Goal: Information Seeking & Learning: Learn about a topic

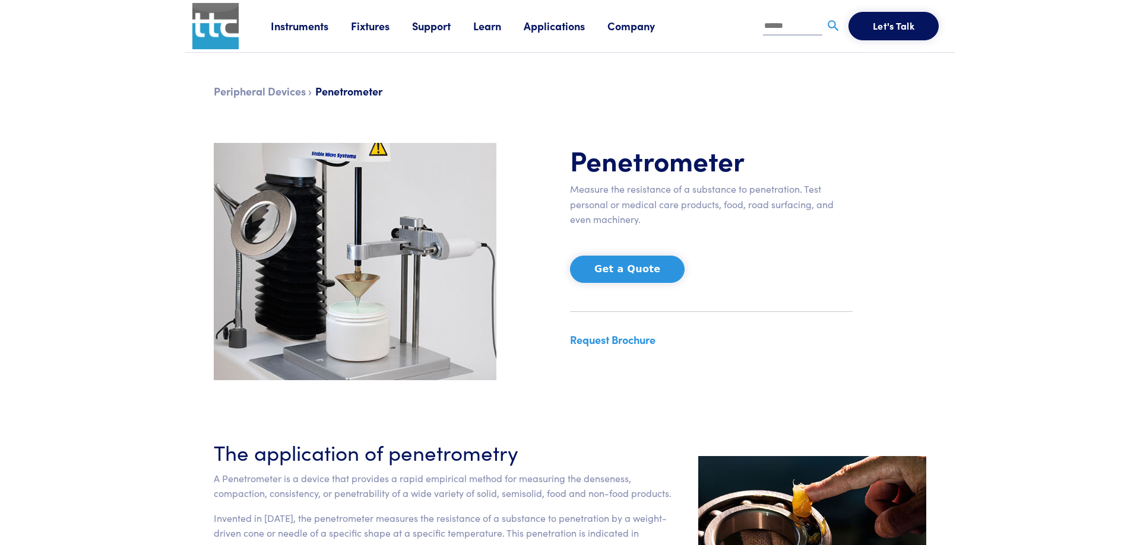
click at [381, 302] on img at bounding box center [355, 261] width 283 height 237
click at [445, 245] on img at bounding box center [355, 261] width 283 height 237
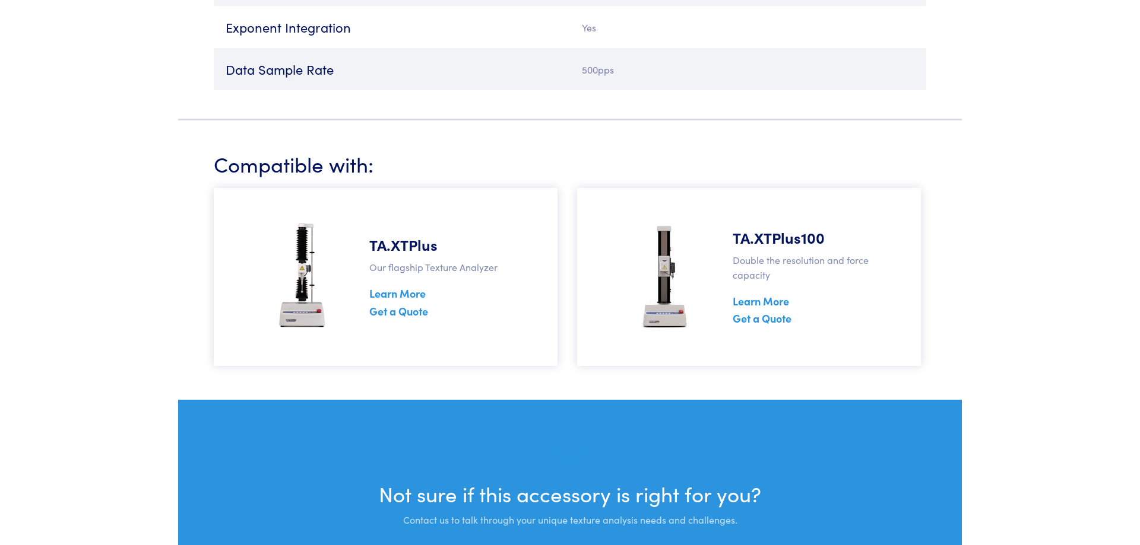
scroll to position [2785, 0]
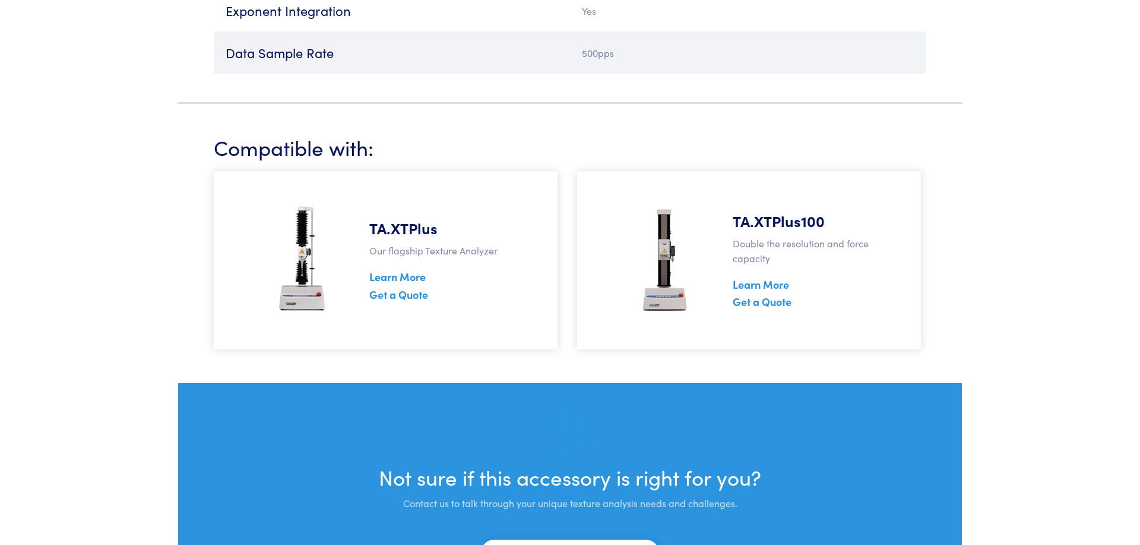
click at [302, 261] on img at bounding box center [302, 260] width 68 height 119
click at [395, 233] on h5 "TA.XTPlus" at bounding box center [444, 228] width 151 height 21
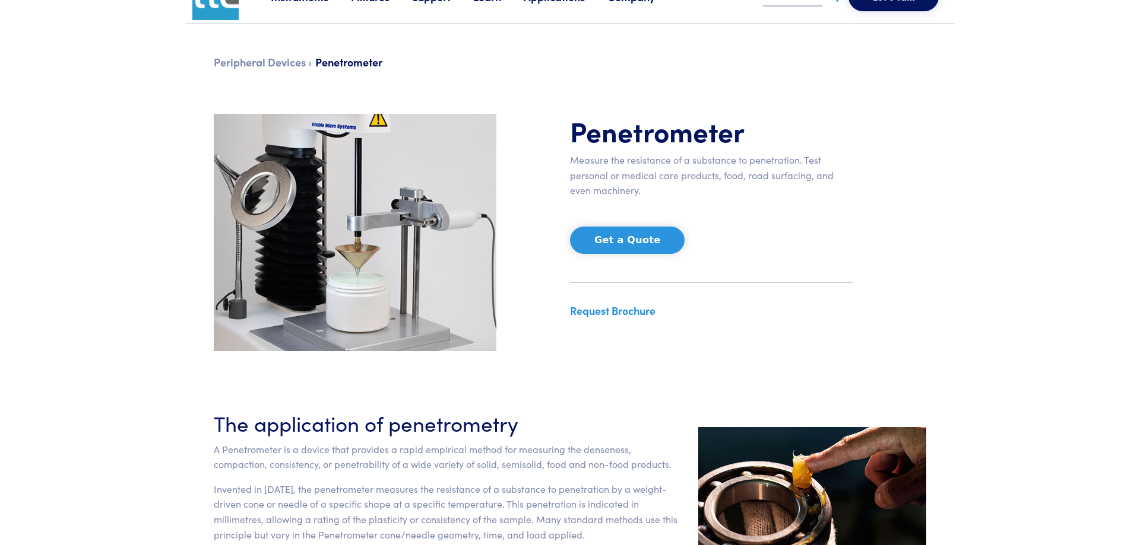
scroll to position [0, 0]
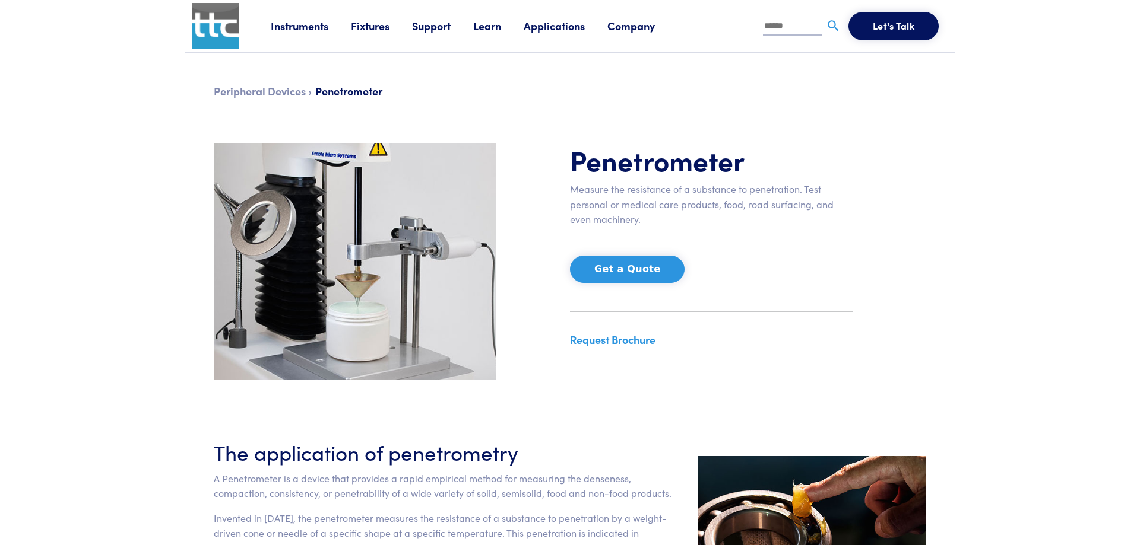
drag, startPoint x: 346, startPoint y: 293, endPoint x: 288, endPoint y: 270, distance: 61.8
click at [345, 293] on img at bounding box center [355, 261] width 283 height 237
click at [356, 274] on img at bounding box center [355, 261] width 283 height 237
click at [914, 9] on div "Instruments Texture Analyzers Measure any physical product characteristic. TA.X…" at bounding box center [609, 26] width 677 height 52
click at [636, 269] on button "Get a Quote" at bounding box center [627, 269] width 115 height 27
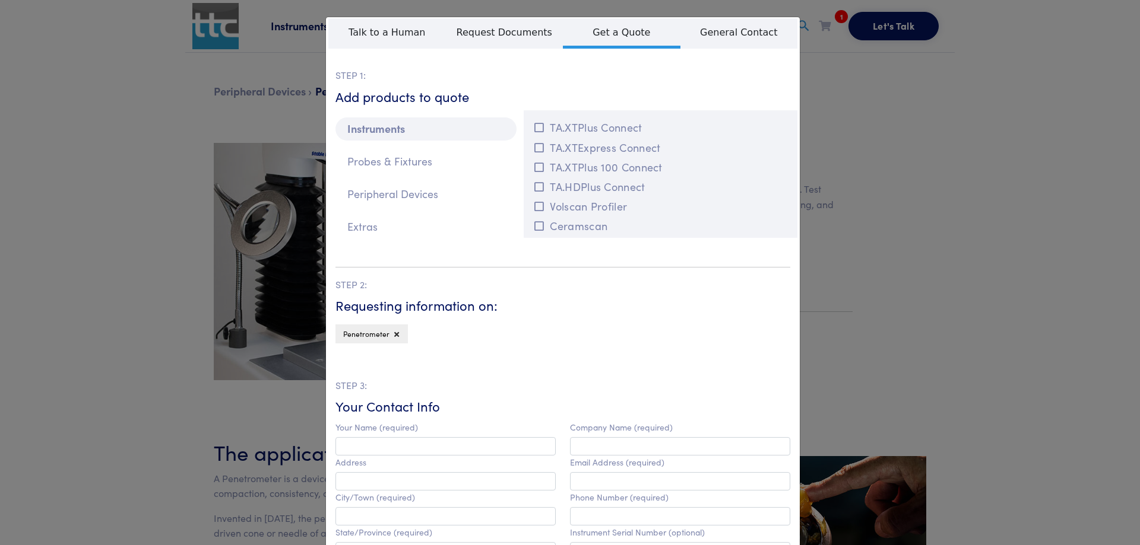
click at [905, 313] on div "**********" at bounding box center [570, 272] width 1140 height 545
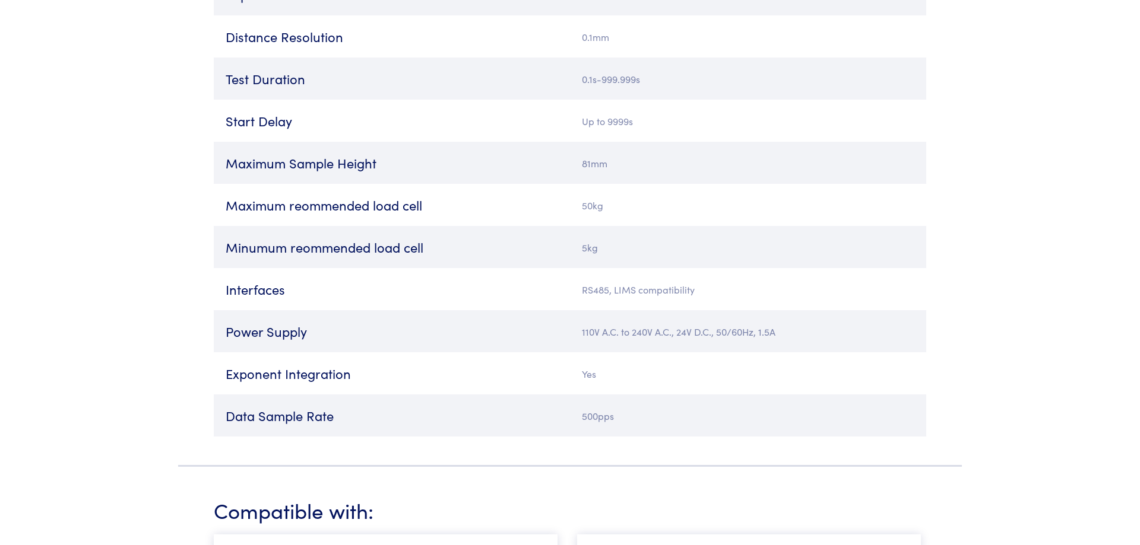
scroll to position [2846, 0]
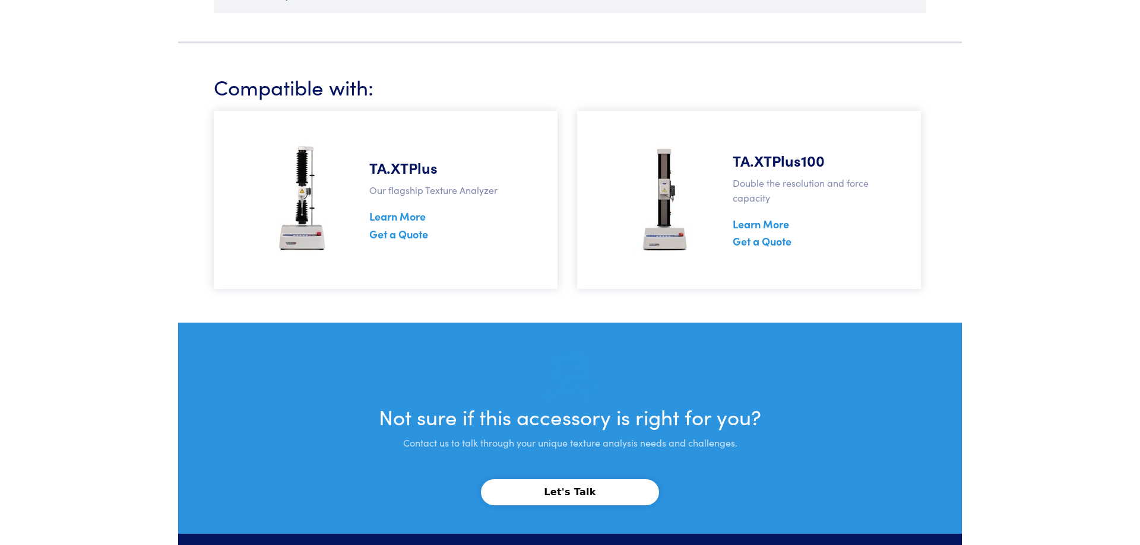
click at [394, 221] on link "Learn More" at bounding box center [397, 216] width 56 height 15
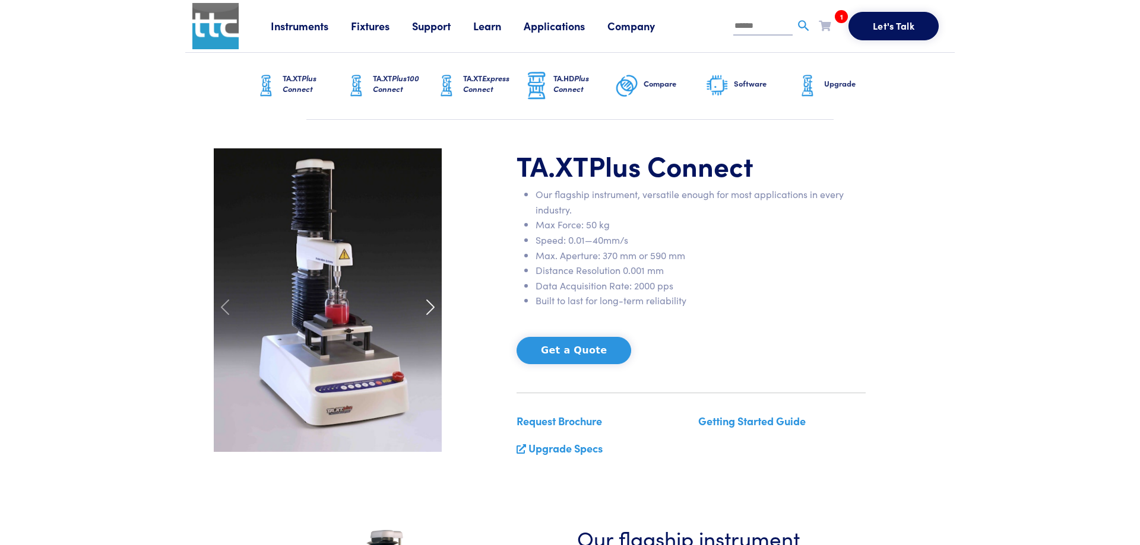
click at [427, 313] on span at bounding box center [430, 307] width 19 height 19
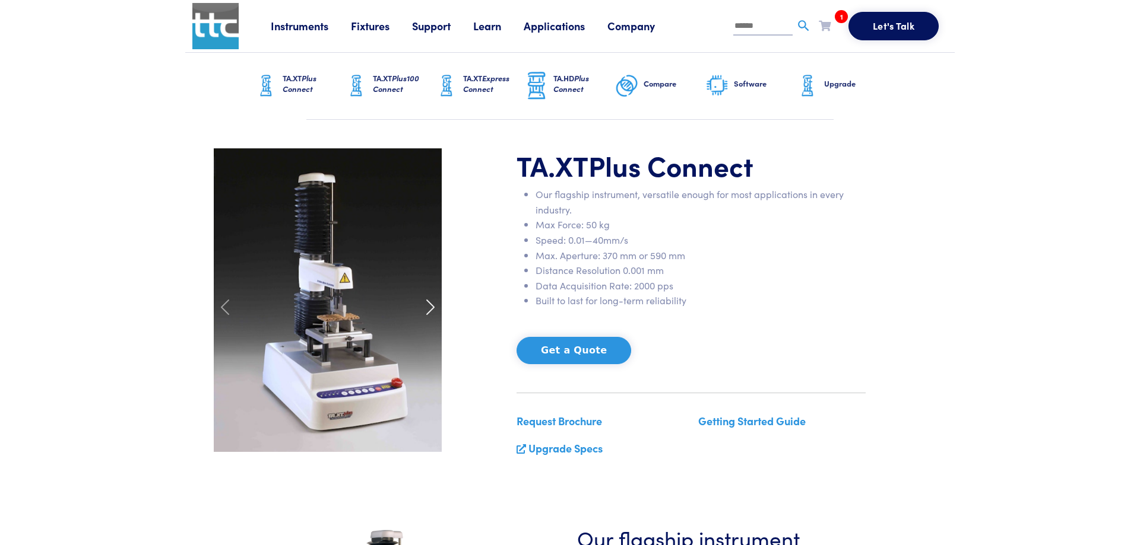
click at [427, 311] on span at bounding box center [430, 307] width 19 height 19
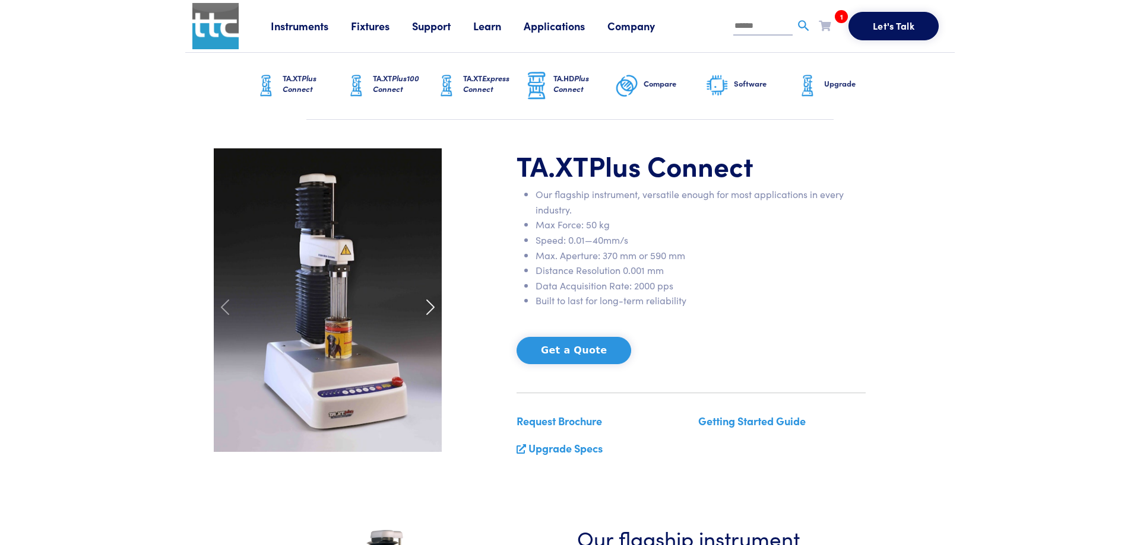
click at [427, 311] on span at bounding box center [430, 307] width 19 height 19
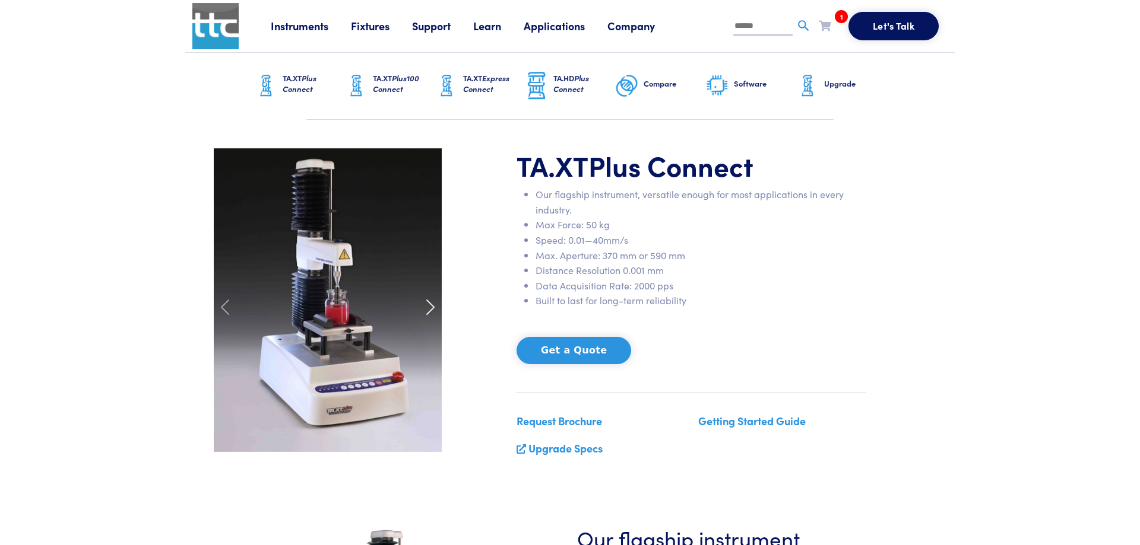
click at [427, 312] on span at bounding box center [430, 307] width 19 height 19
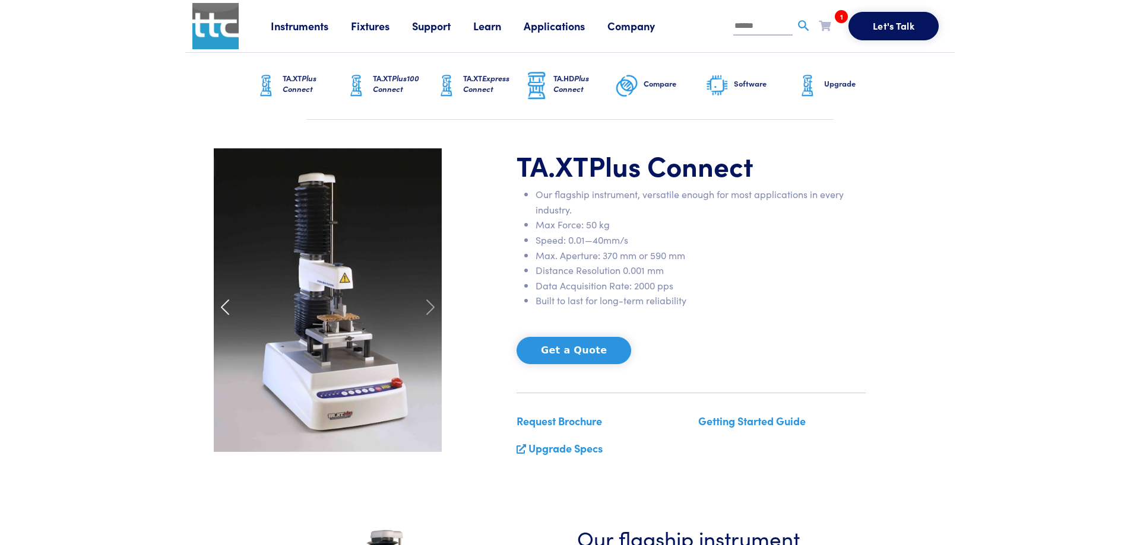
click at [230, 311] on span at bounding box center [224, 307] width 19 height 19
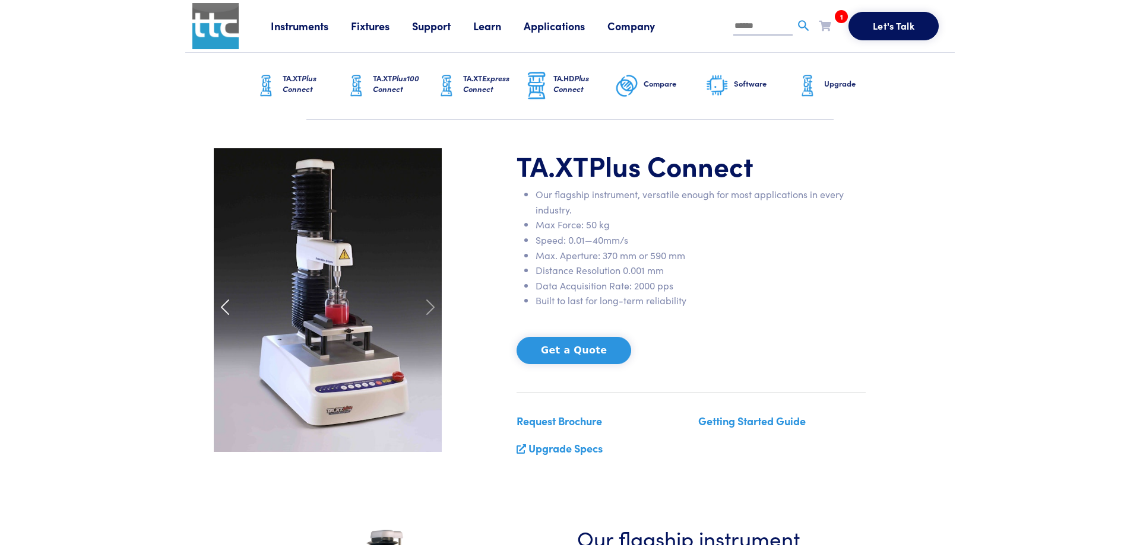
click at [230, 311] on span at bounding box center [224, 307] width 19 height 19
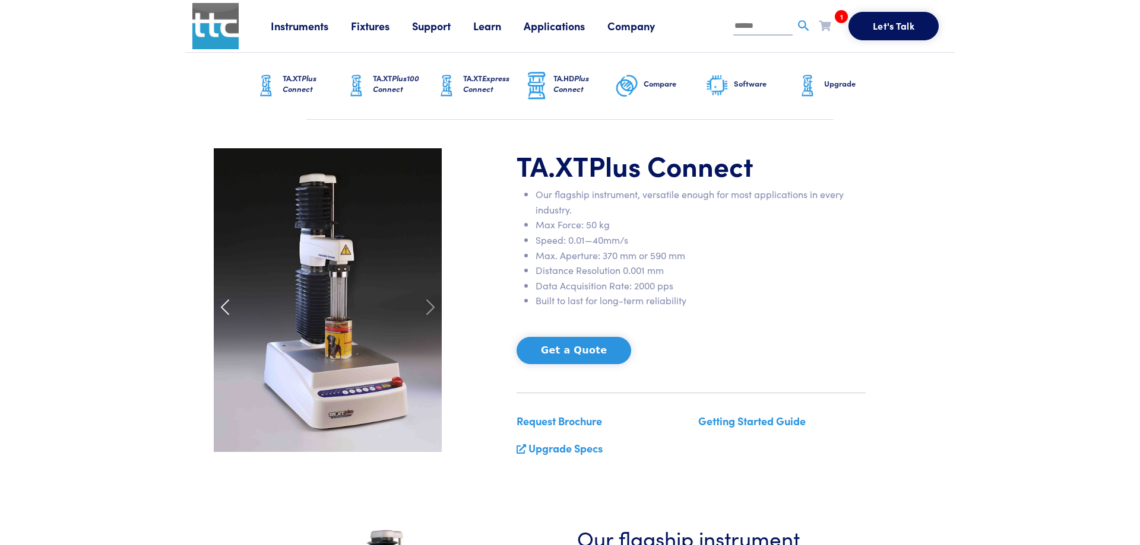
click at [230, 311] on span at bounding box center [224, 307] width 19 height 19
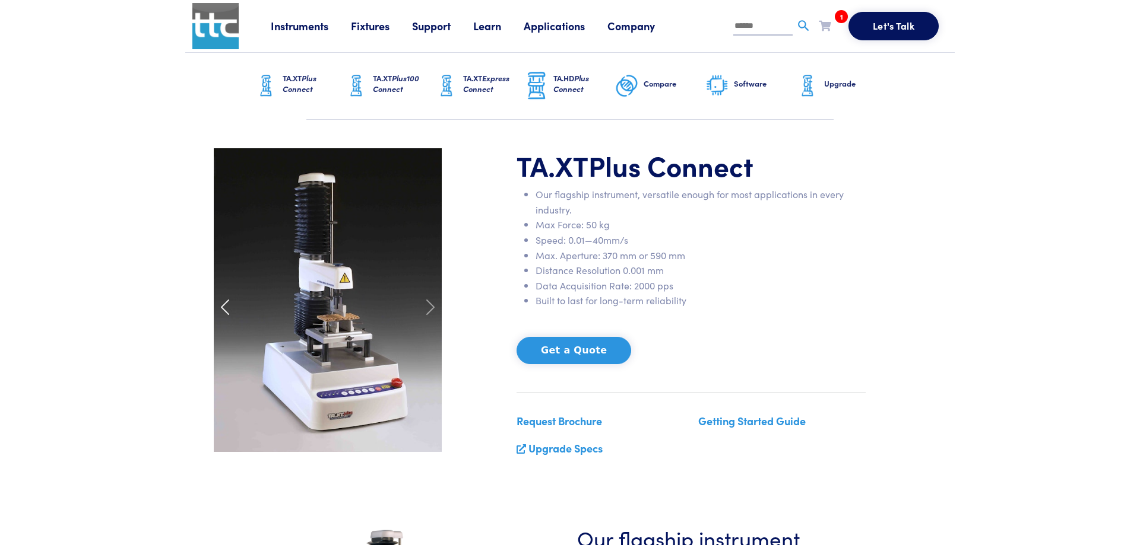
click at [230, 311] on span at bounding box center [224, 307] width 19 height 19
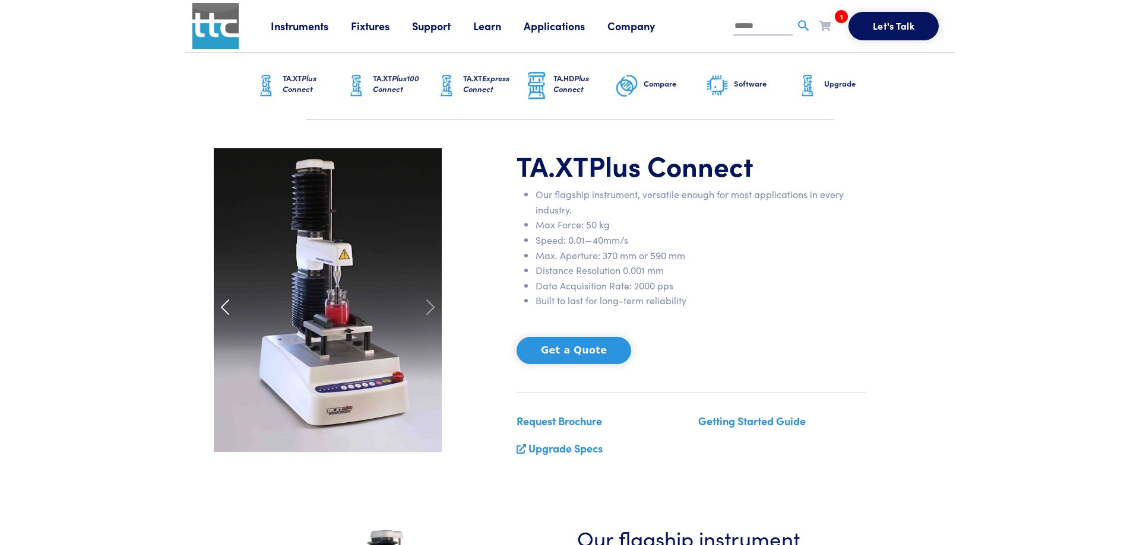
click at [230, 311] on span at bounding box center [224, 307] width 19 height 19
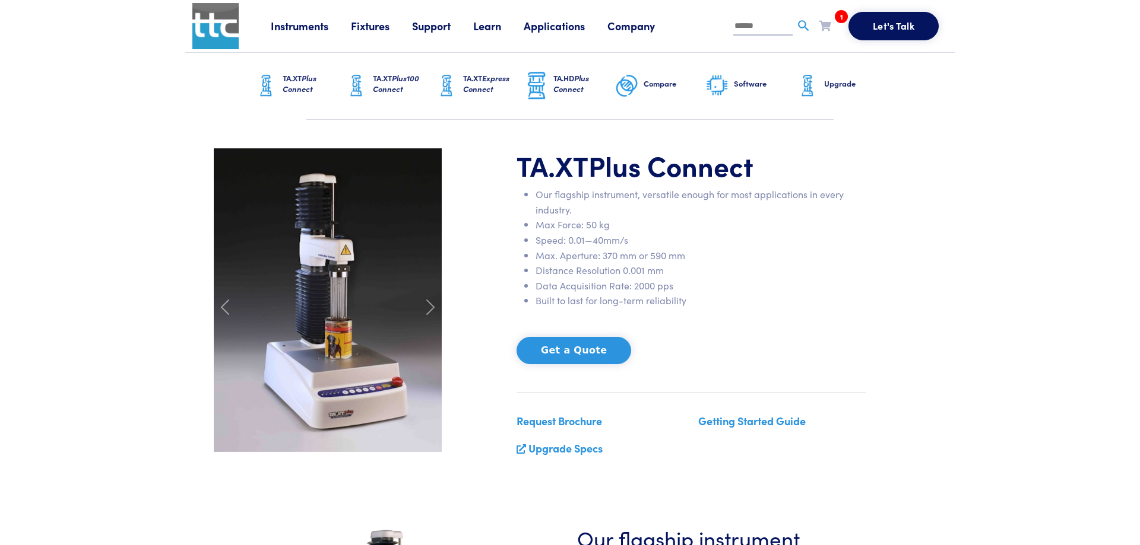
click at [384, 84] on h6 "TA.XT Plus100 Connect" at bounding box center [404, 83] width 62 height 21
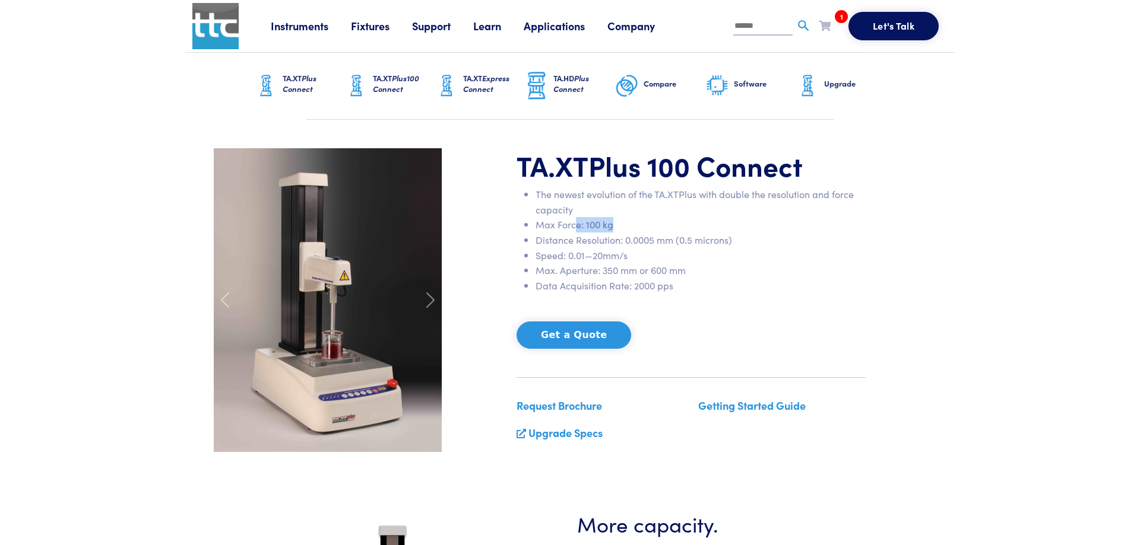
drag, startPoint x: 577, startPoint y: 228, endPoint x: 618, endPoint y: 230, distance: 41.0
click at [619, 227] on li "Max Force: 100 kg" at bounding box center [700, 224] width 330 height 15
click at [506, 274] on div "TA.XT Plus 100 Connect The newest evolution of the TA.XTPlus with double the re…" at bounding box center [570, 300] width 727 height 304
click at [426, 300] on span at bounding box center [430, 300] width 19 height 19
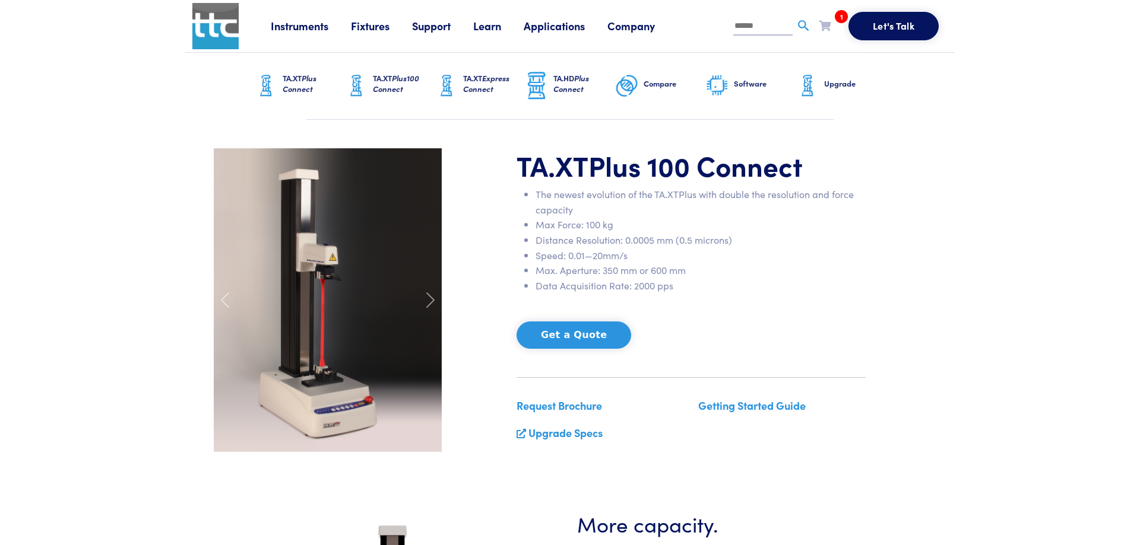
click at [480, 88] on span "Express Connect" at bounding box center [486, 83] width 46 height 22
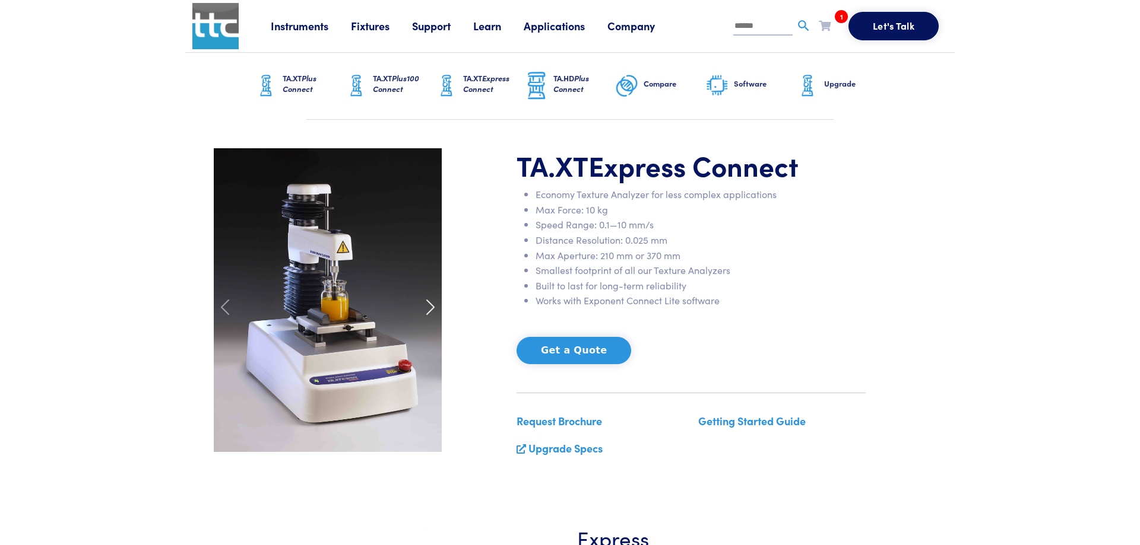
click at [436, 309] on span at bounding box center [430, 307] width 19 height 19
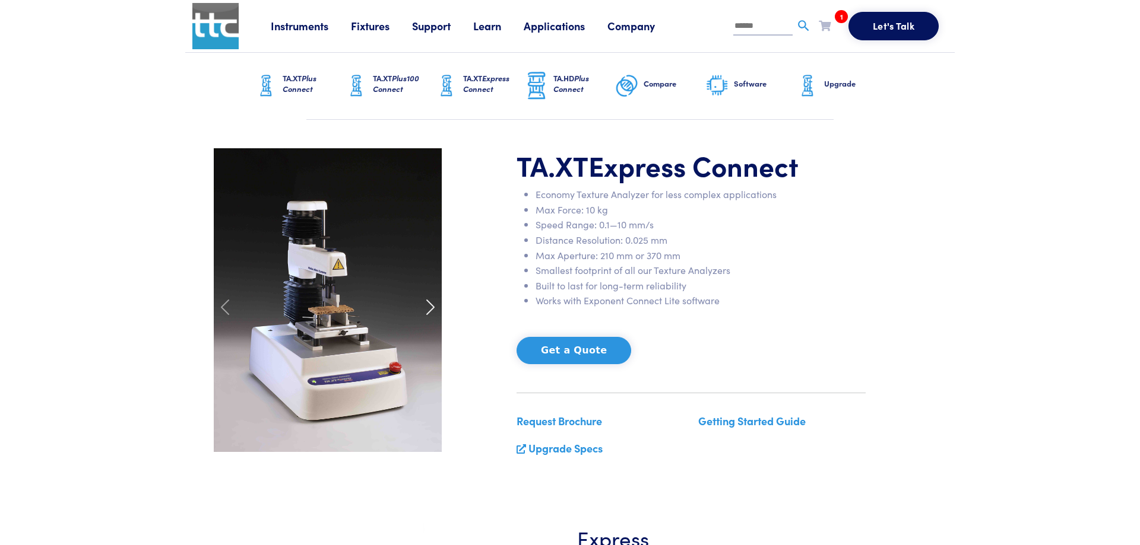
click at [432, 312] on span at bounding box center [430, 307] width 19 height 19
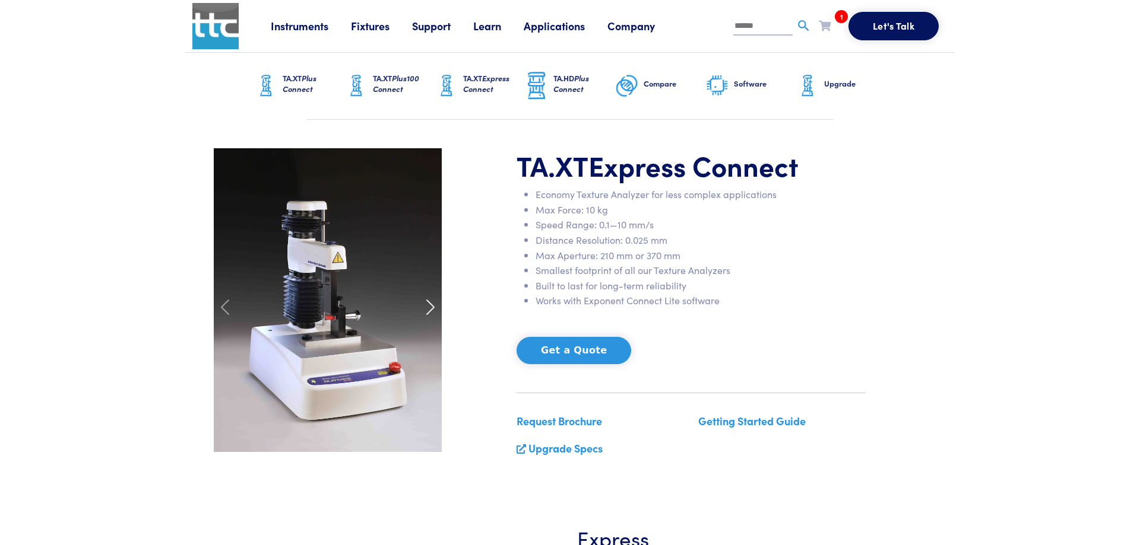
click at [432, 312] on span at bounding box center [430, 307] width 19 height 19
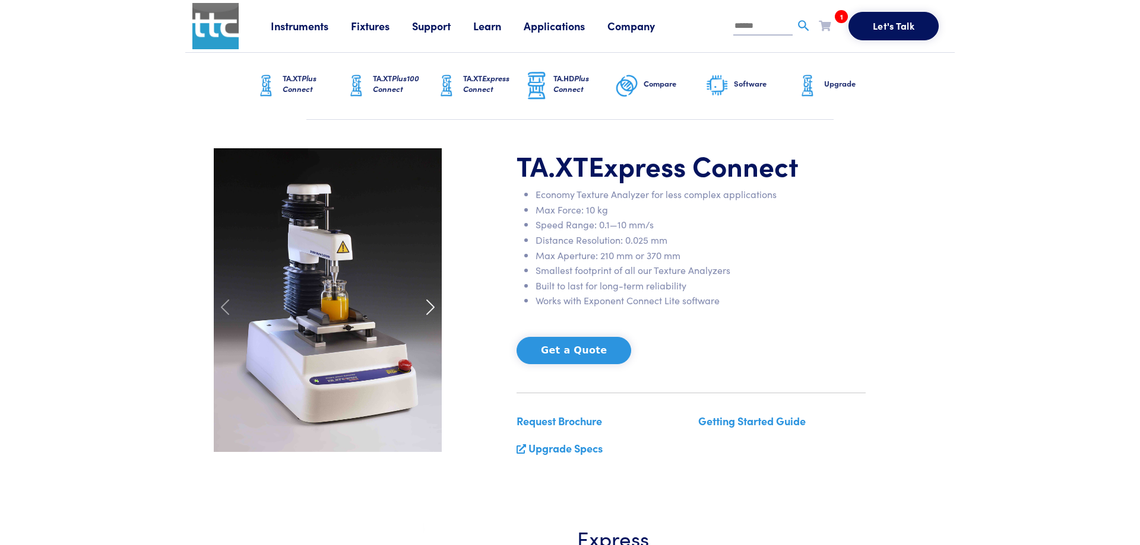
click at [432, 312] on span at bounding box center [430, 307] width 19 height 19
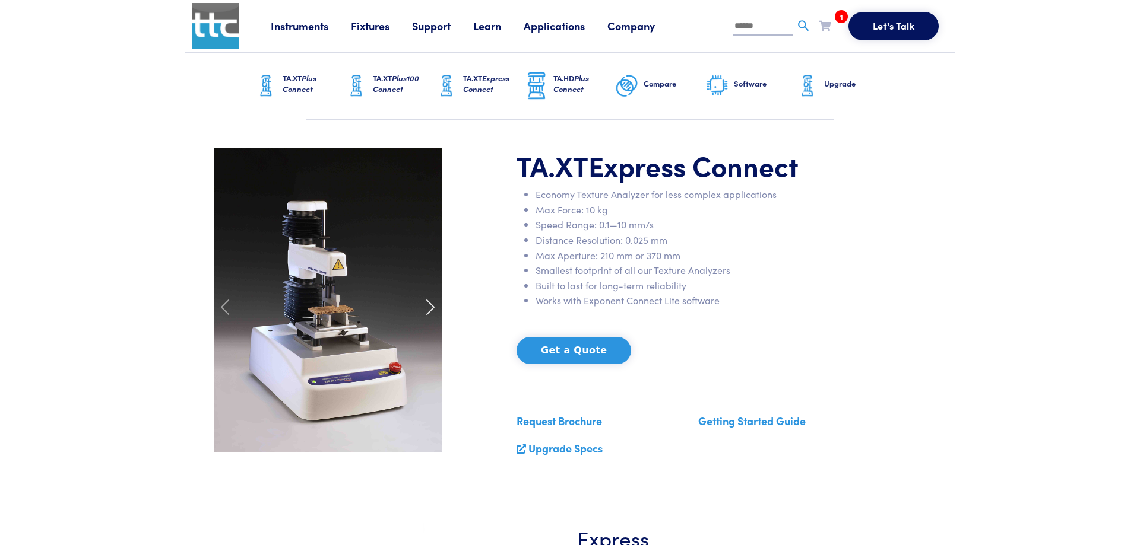
click at [432, 312] on span at bounding box center [430, 307] width 19 height 19
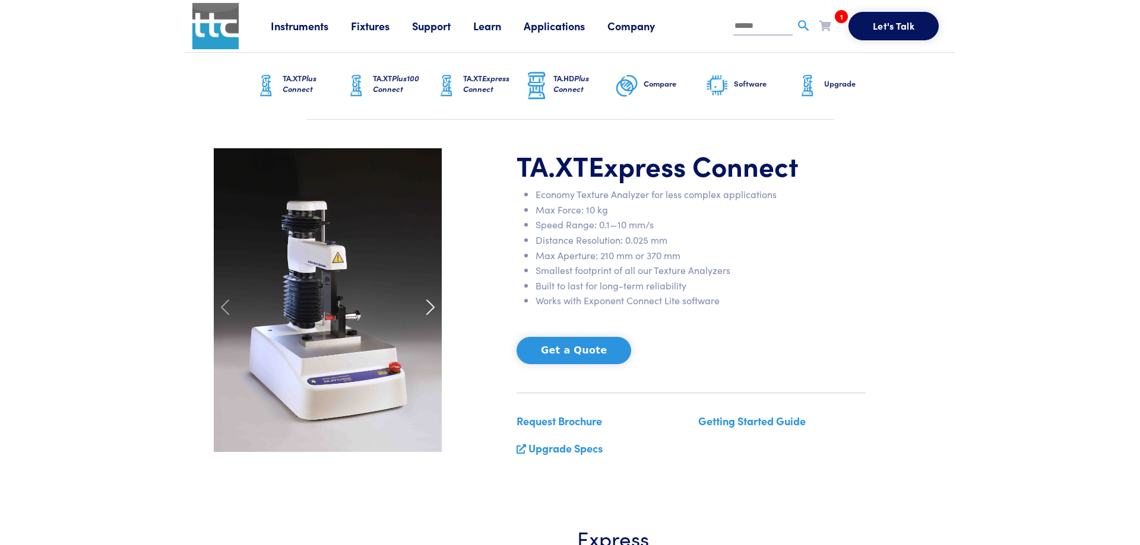
click at [432, 312] on span at bounding box center [430, 307] width 19 height 19
click at [559, 83] on h6 "TA.HD Plus Connect" at bounding box center [584, 83] width 62 height 21
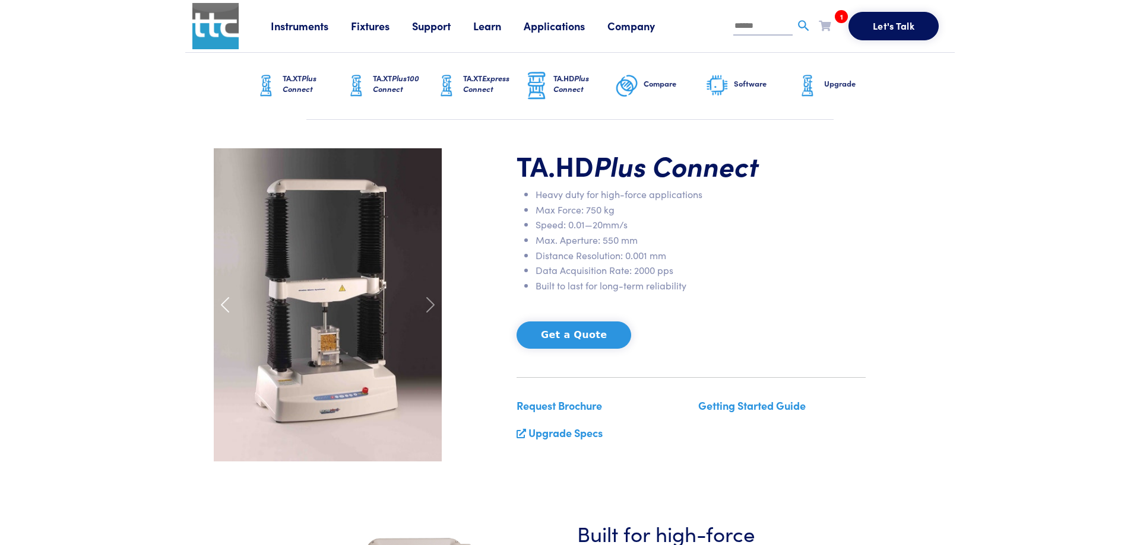
click at [221, 306] on span at bounding box center [224, 305] width 19 height 19
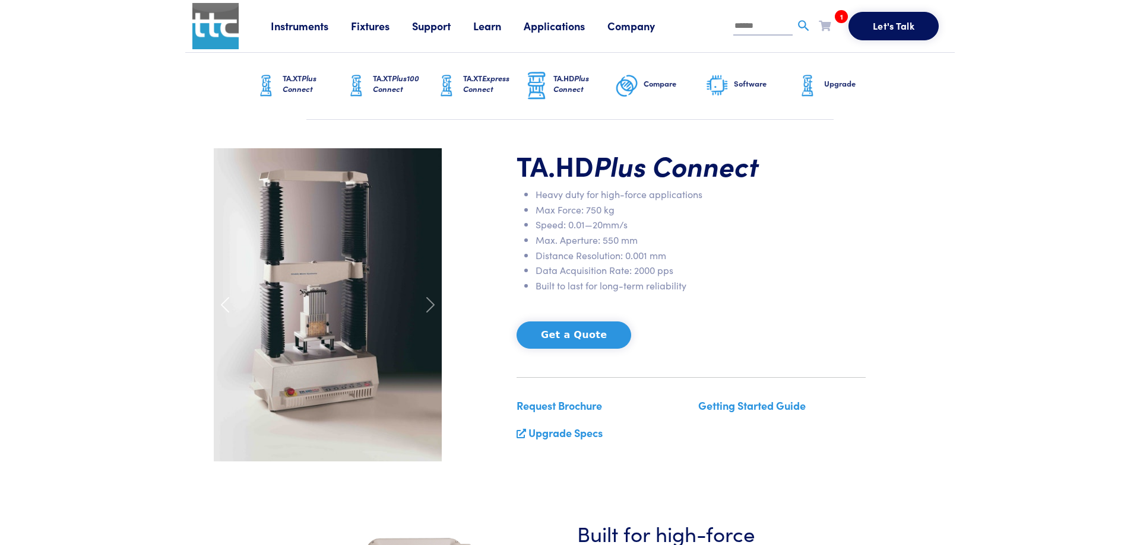
click at [221, 306] on span at bounding box center [224, 305] width 19 height 19
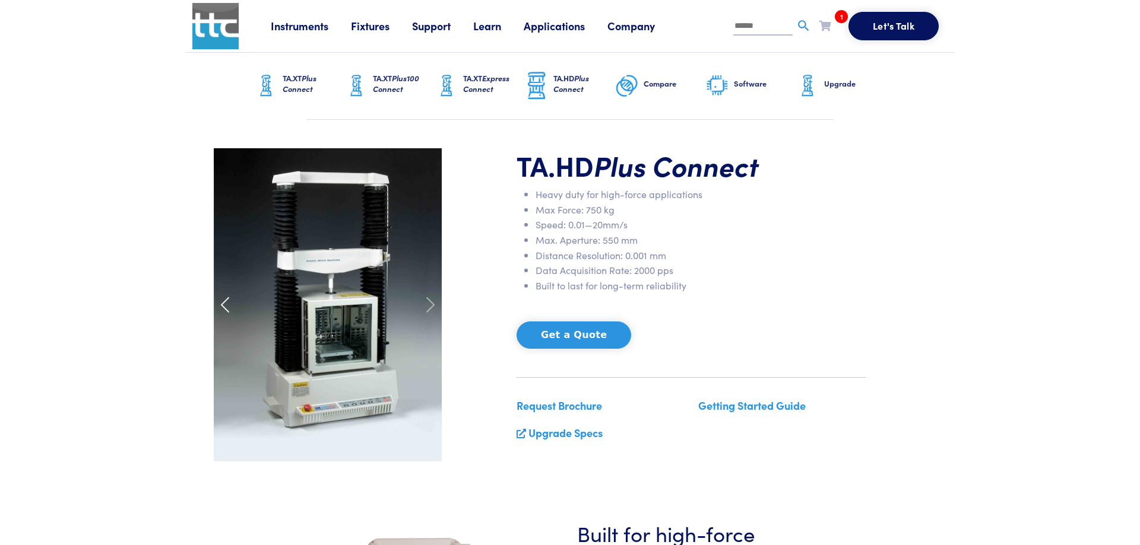
click at [221, 306] on span at bounding box center [224, 305] width 19 height 19
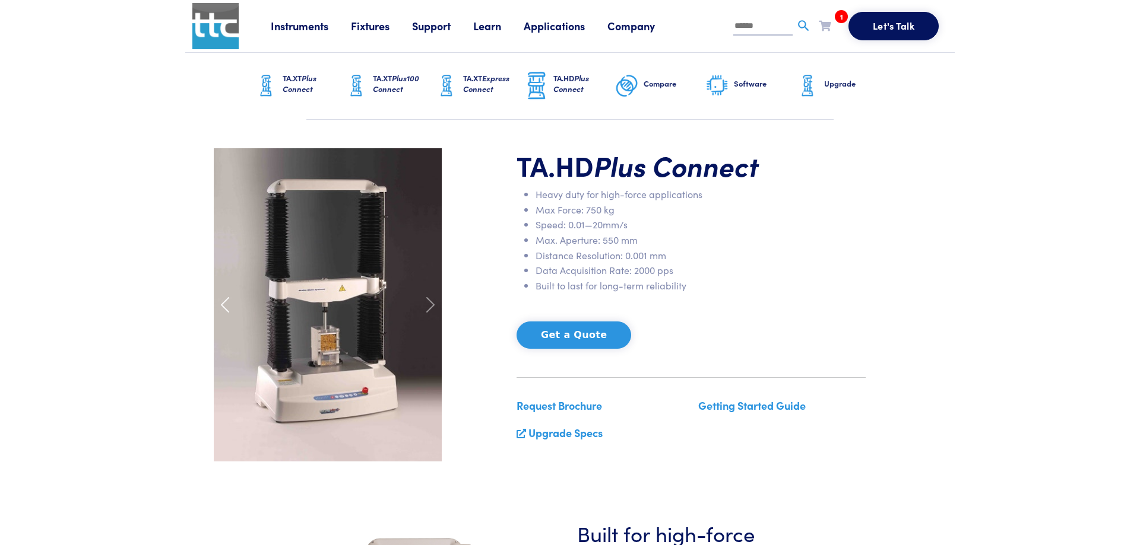
click at [221, 306] on span at bounding box center [224, 305] width 19 height 19
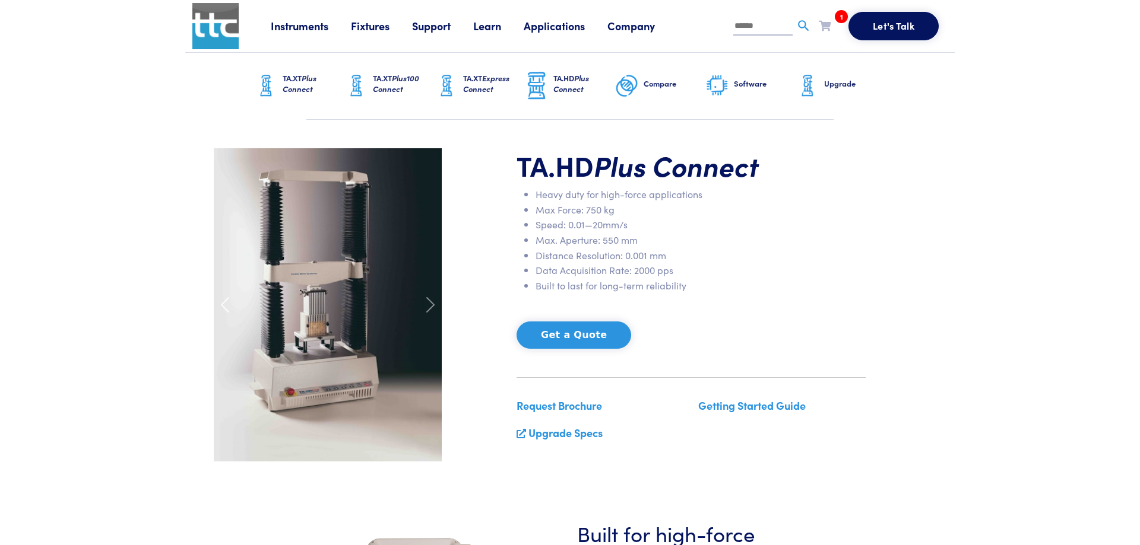
click at [221, 306] on span at bounding box center [224, 305] width 19 height 19
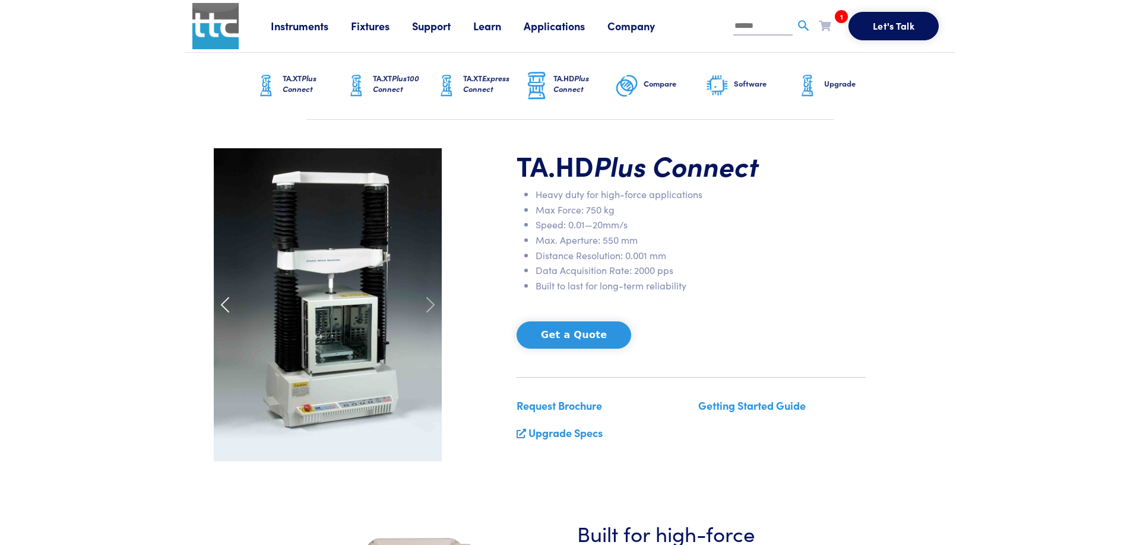
click at [221, 306] on span at bounding box center [224, 305] width 19 height 19
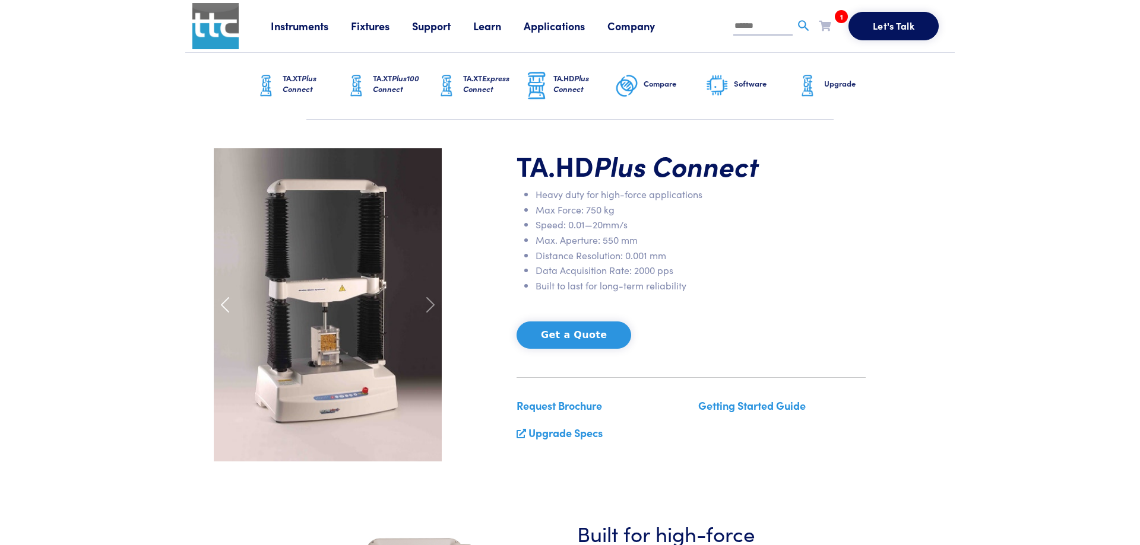
click at [221, 306] on span at bounding box center [224, 305] width 19 height 19
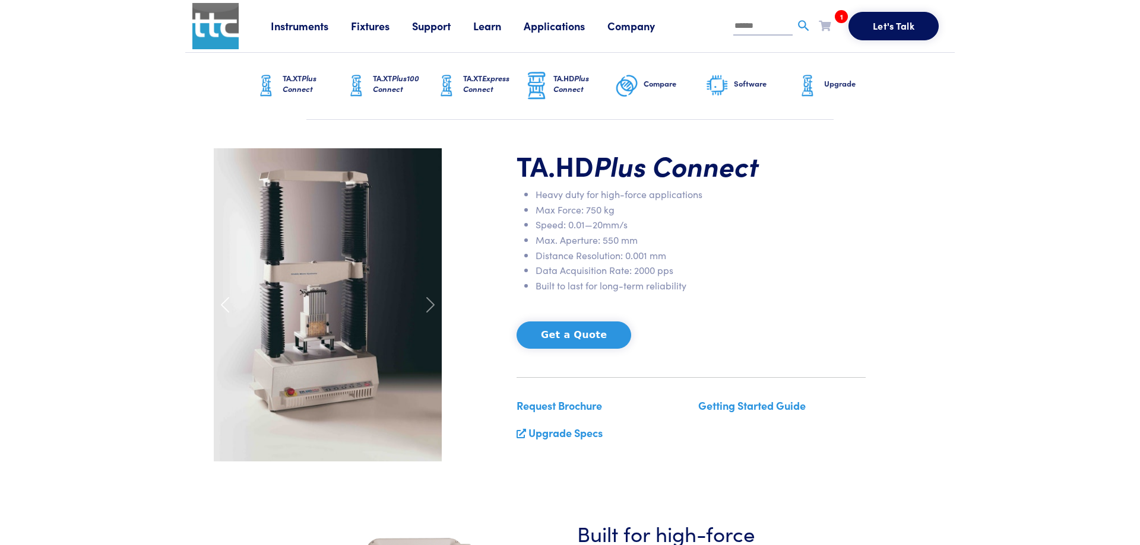
click at [221, 306] on span at bounding box center [224, 305] width 19 height 19
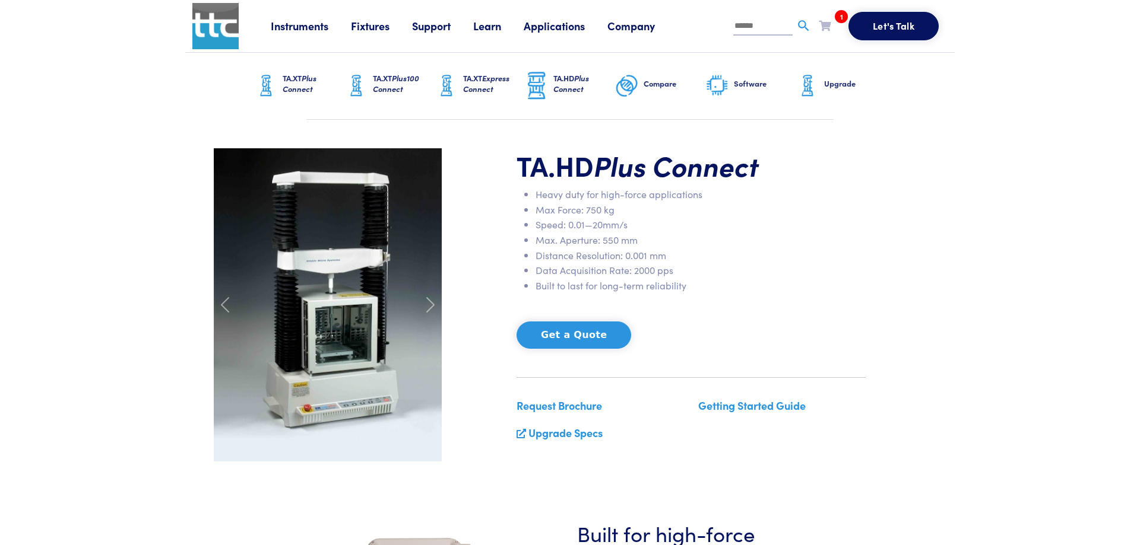
click at [301, 85] on span "Plus Connect" at bounding box center [300, 83] width 34 height 22
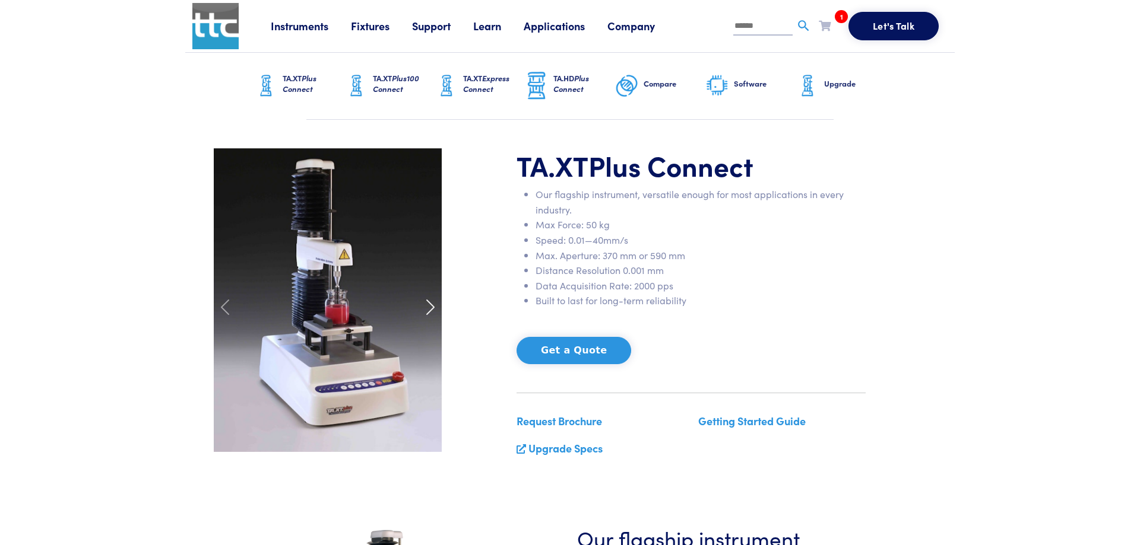
click at [426, 308] on span at bounding box center [430, 307] width 19 height 19
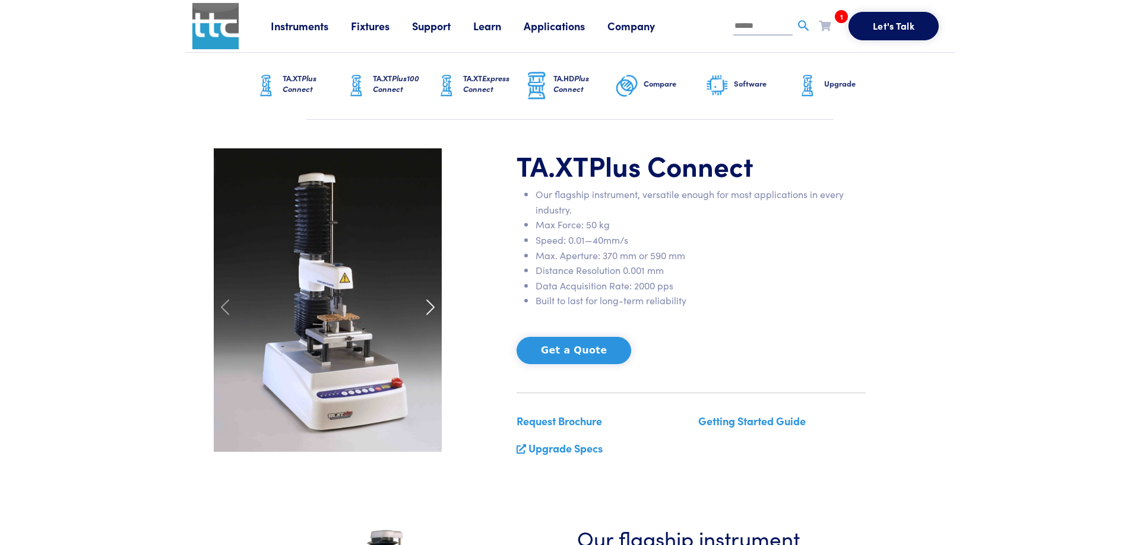
click at [426, 308] on span at bounding box center [430, 307] width 19 height 19
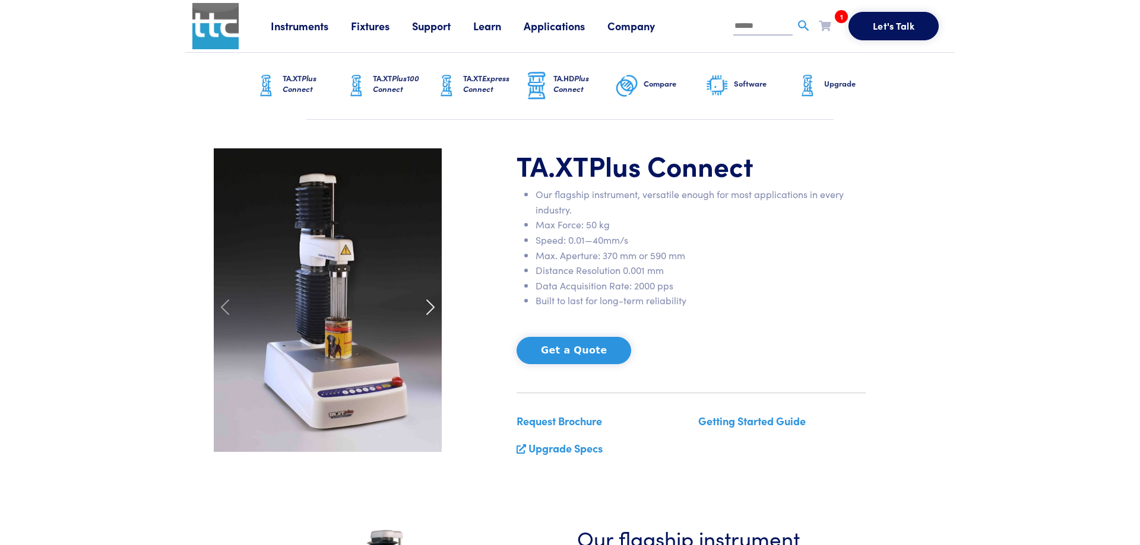
click at [426, 308] on span at bounding box center [430, 307] width 19 height 19
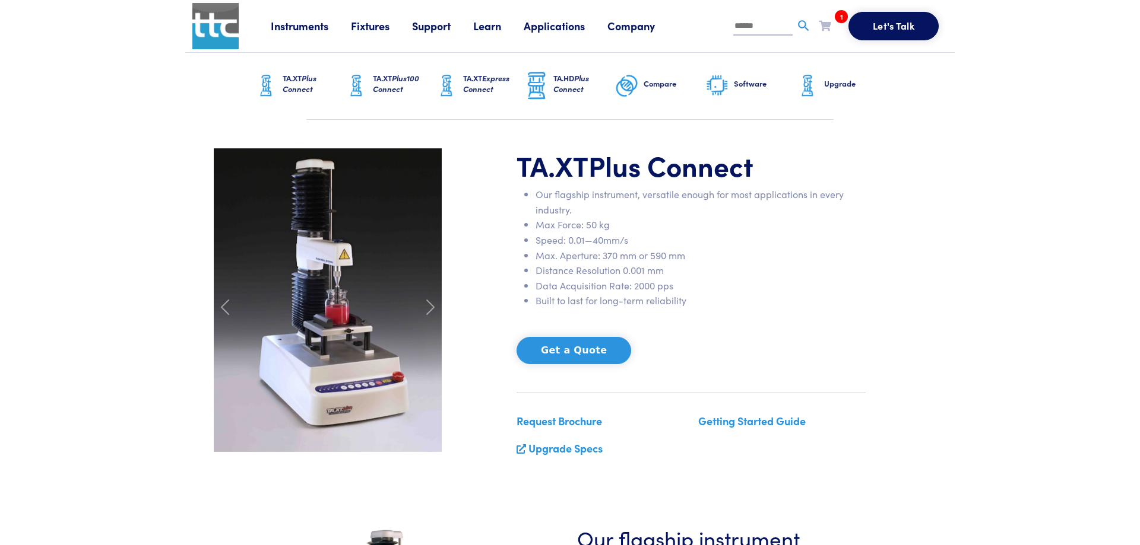
click at [300, 83] on h6 "TA.XT Plus Connect" at bounding box center [314, 83] width 62 height 21
click at [276, 87] on img at bounding box center [266, 86] width 24 height 30
click at [554, 87] on span "Plus Connect" at bounding box center [571, 83] width 36 height 22
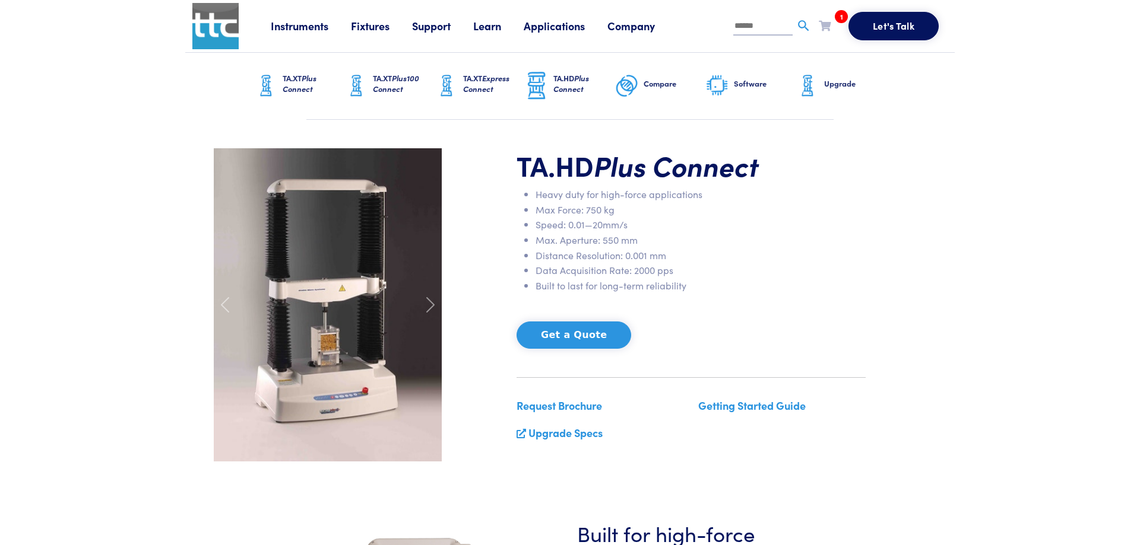
click at [492, 87] on span "Express Connect" at bounding box center [486, 83] width 46 height 22
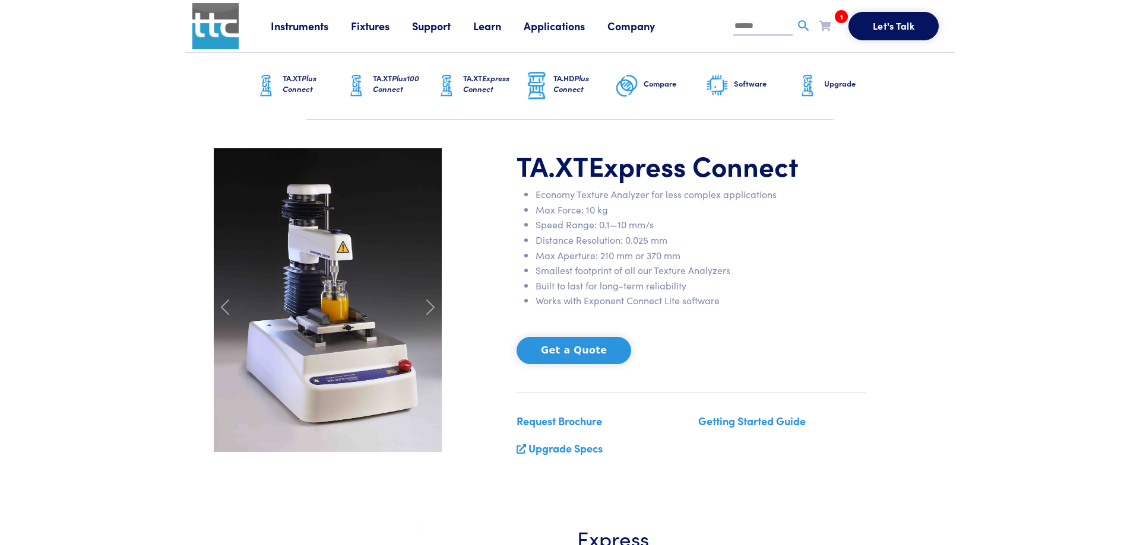
click at [346, 308] on img at bounding box center [328, 300] width 228 height 304
click at [433, 309] on span at bounding box center [430, 307] width 19 height 19
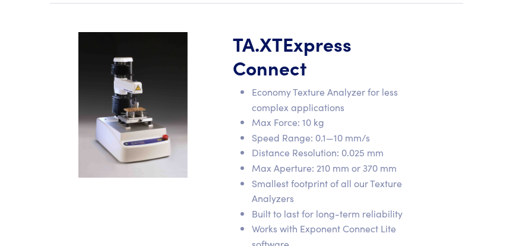
scroll to position [128, 0]
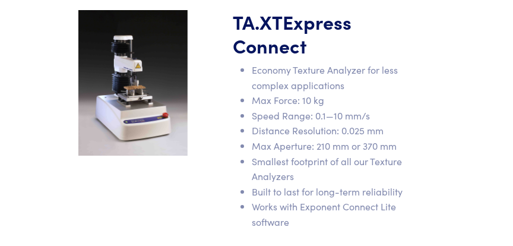
click at [91, 88] on img at bounding box center [132, 82] width 109 height 145
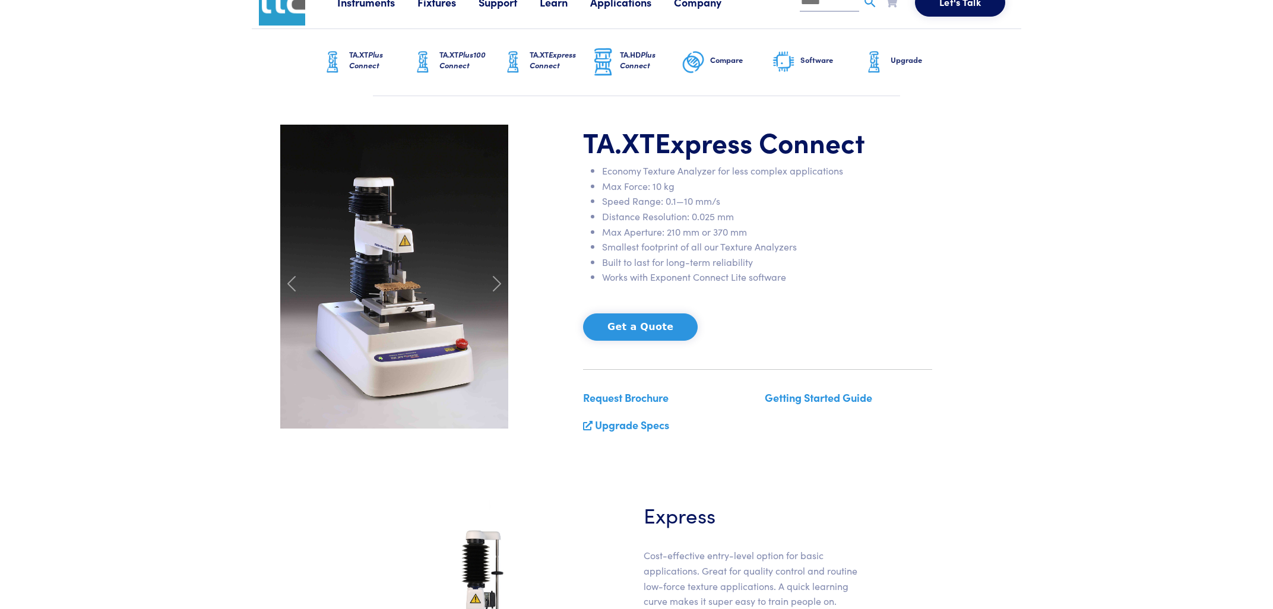
scroll to position [0, 0]
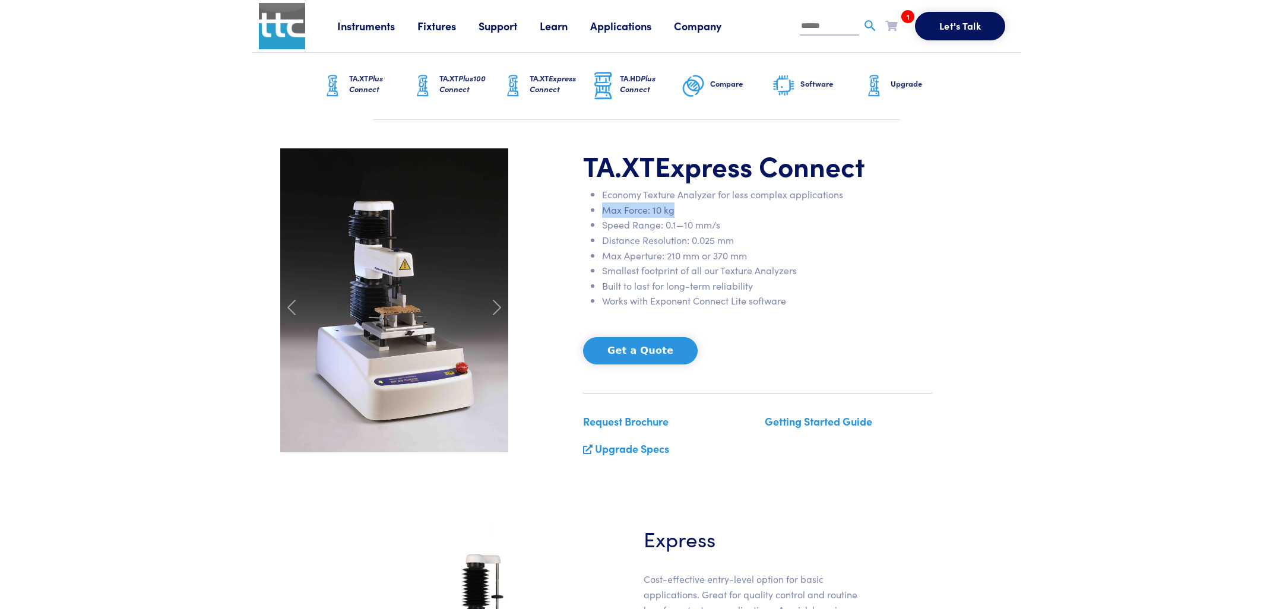
drag, startPoint x: 606, startPoint y: 212, endPoint x: 721, endPoint y: 217, distance: 114.6
click at [729, 209] on li "Max Force: 10 kg" at bounding box center [767, 209] width 330 height 15
drag, startPoint x: 710, startPoint y: 259, endPoint x: 756, endPoint y: 257, distance: 46.3
click at [756, 257] on li "Max Aperture: 210 mm or 370 mm" at bounding box center [767, 255] width 330 height 15
click at [550, 84] on span "Express Connect" at bounding box center [552, 83] width 46 height 22
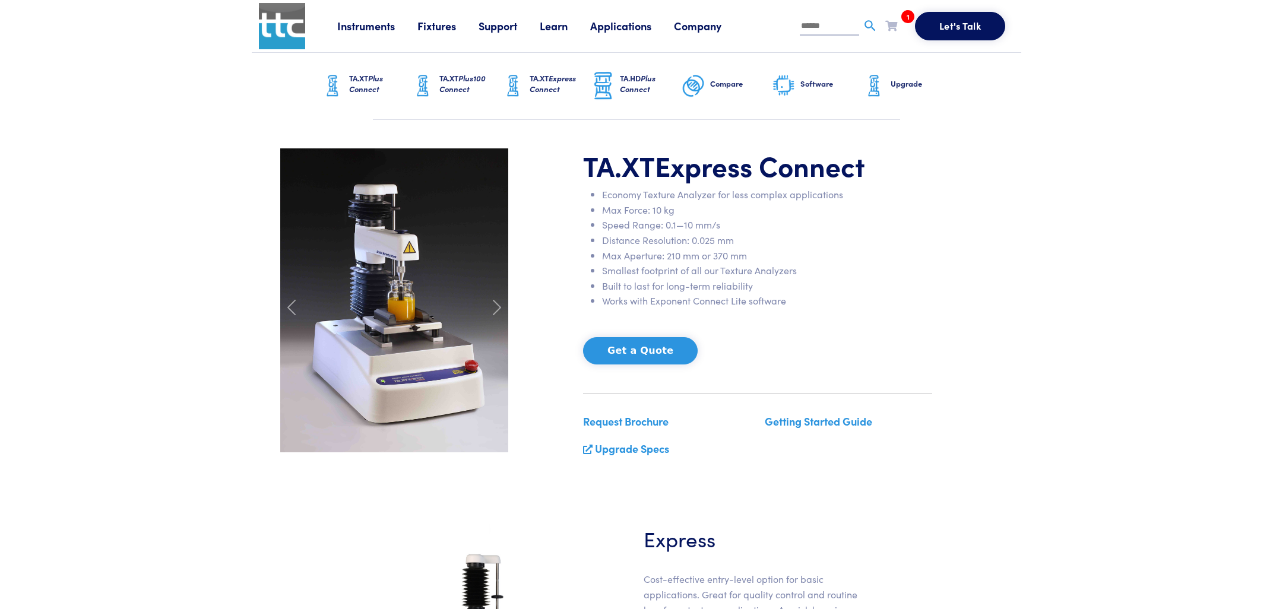
click at [362, 89] on span "Plus Connect" at bounding box center [366, 83] width 34 height 22
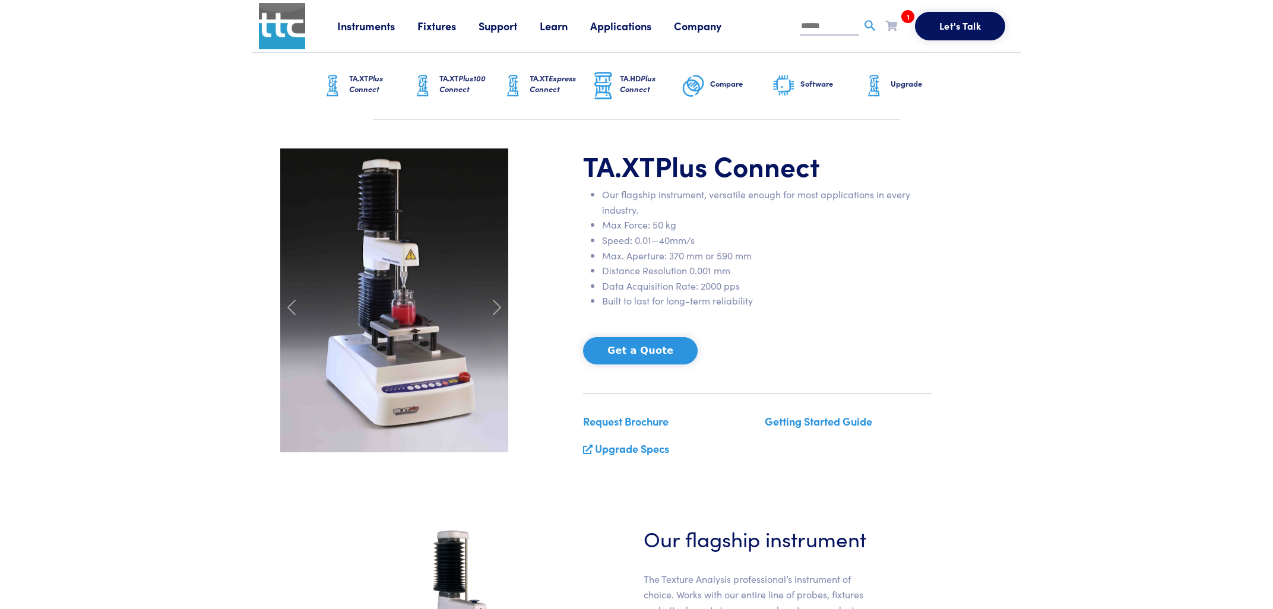
click at [453, 87] on span "Plus100 Connect" at bounding box center [462, 83] width 46 height 22
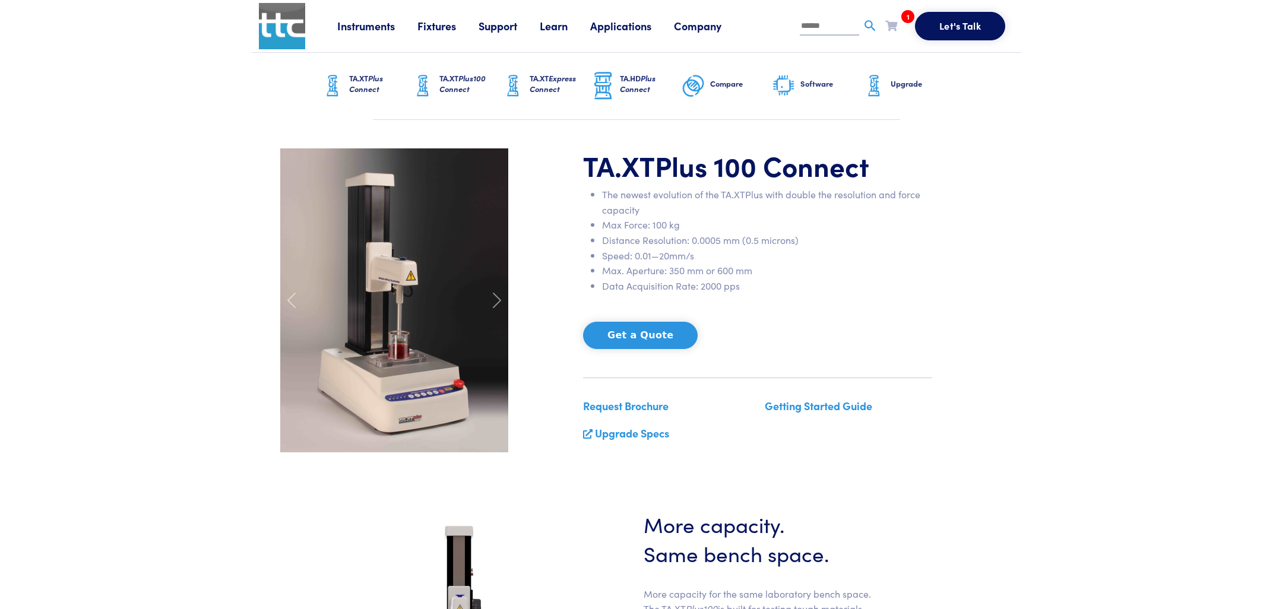
click at [541, 81] on h6 "TA.XT Express Connect" at bounding box center [560, 83] width 62 height 21
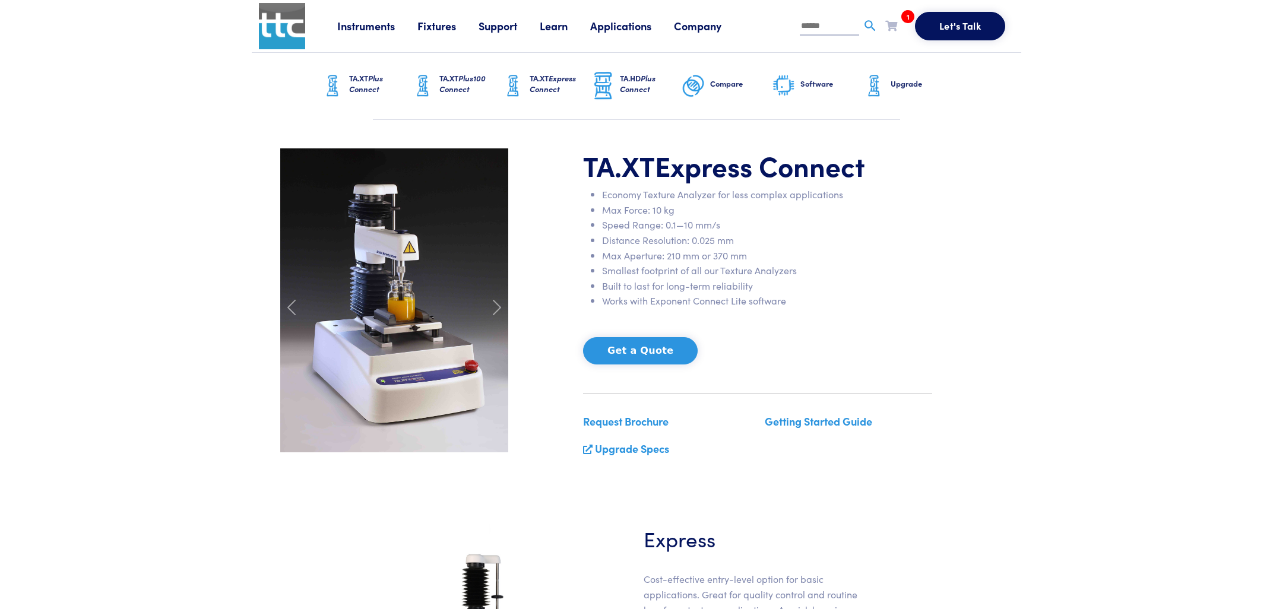
click at [637, 85] on span "Plus Connect" at bounding box center [638, 83] width 36 height 22
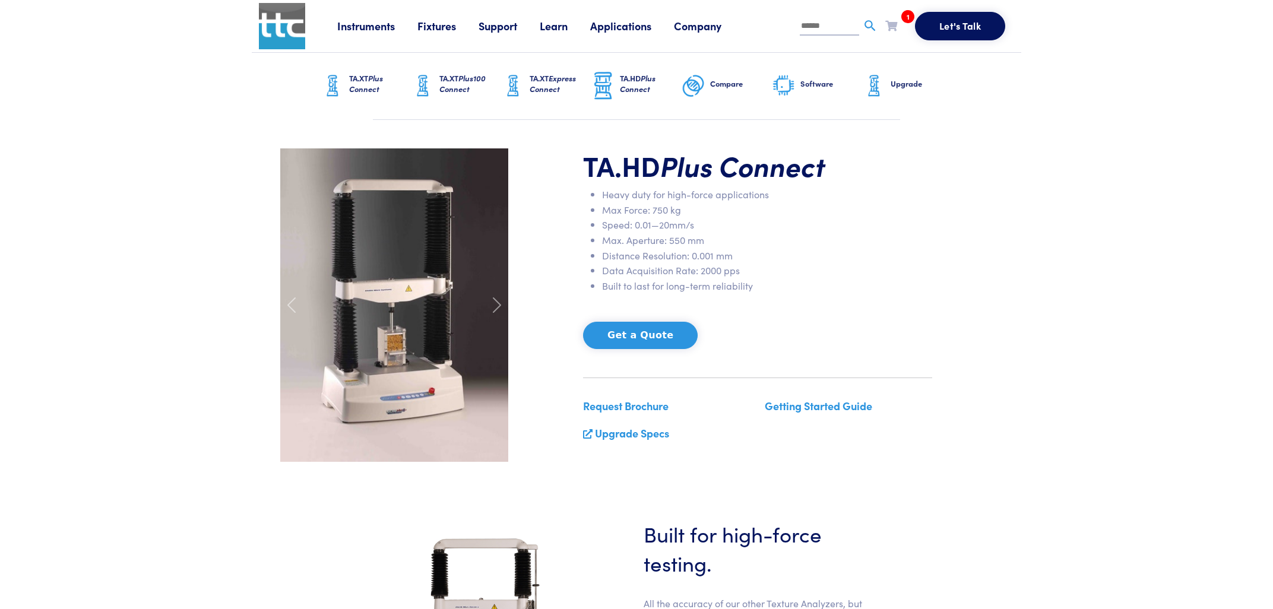
click at [551, 88] on span "Express Connect" at bounding box center [552, 83] width 46 height 22
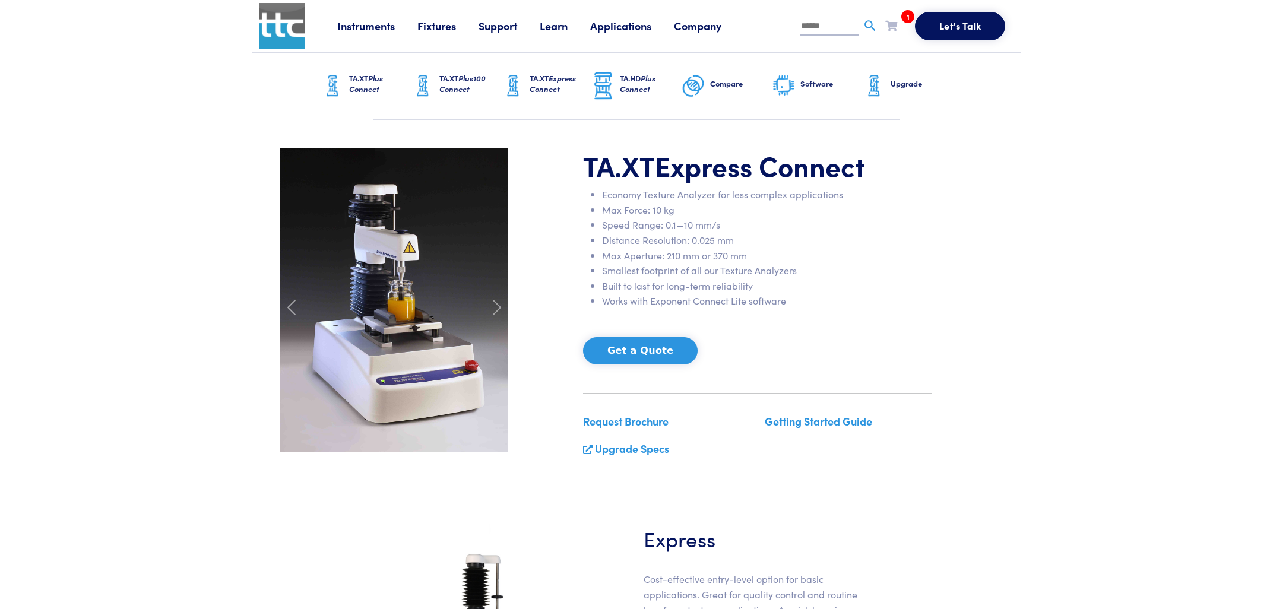
click at [360, 26] on link "Instruments" at bounding box center [377, 25] width 80 height 15
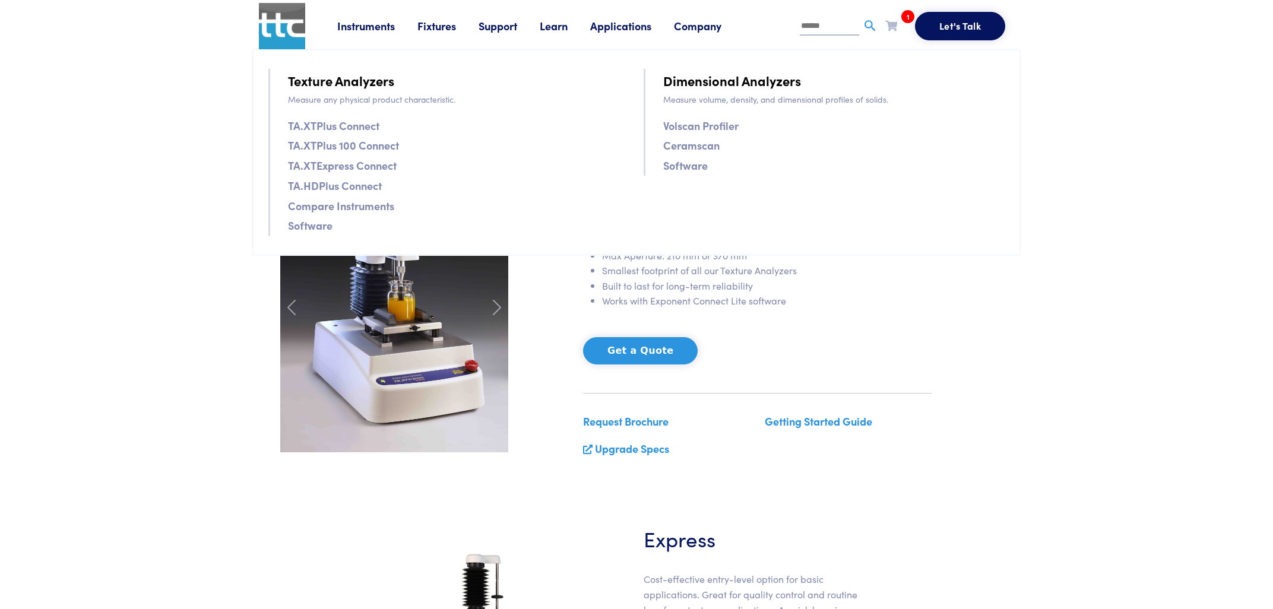
click at [365, 24] on link "Instruments" at bounding box center [377, 25] width 80 height 15
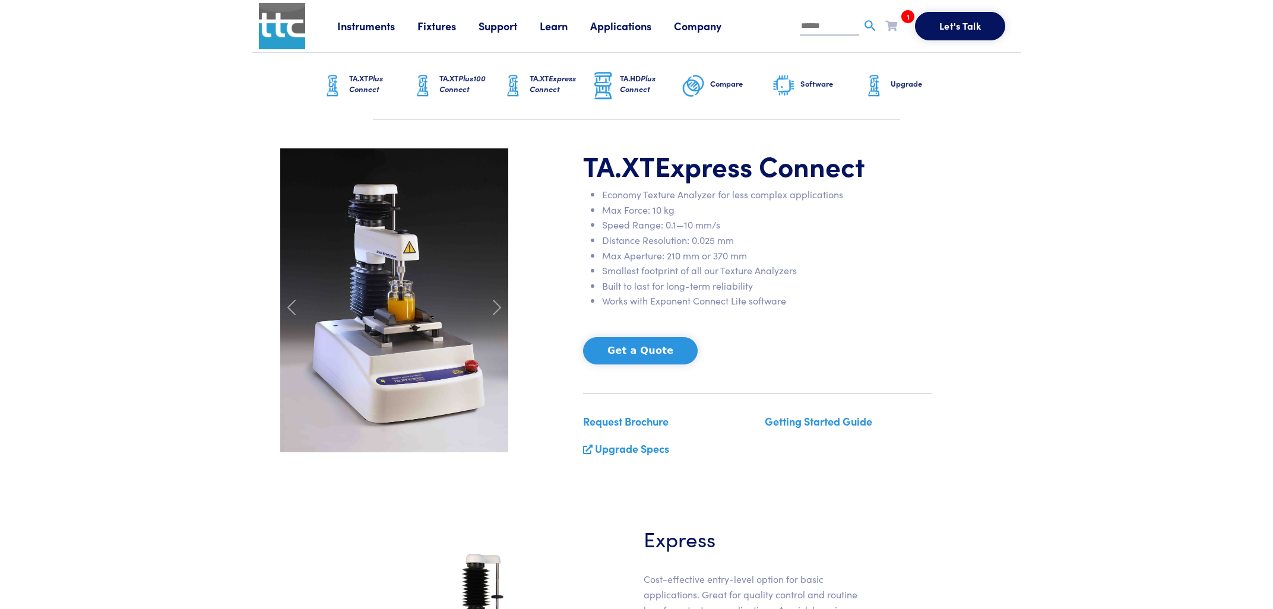
click at [283, 32] on img at bounding box center [282, 26] width 46 height 46
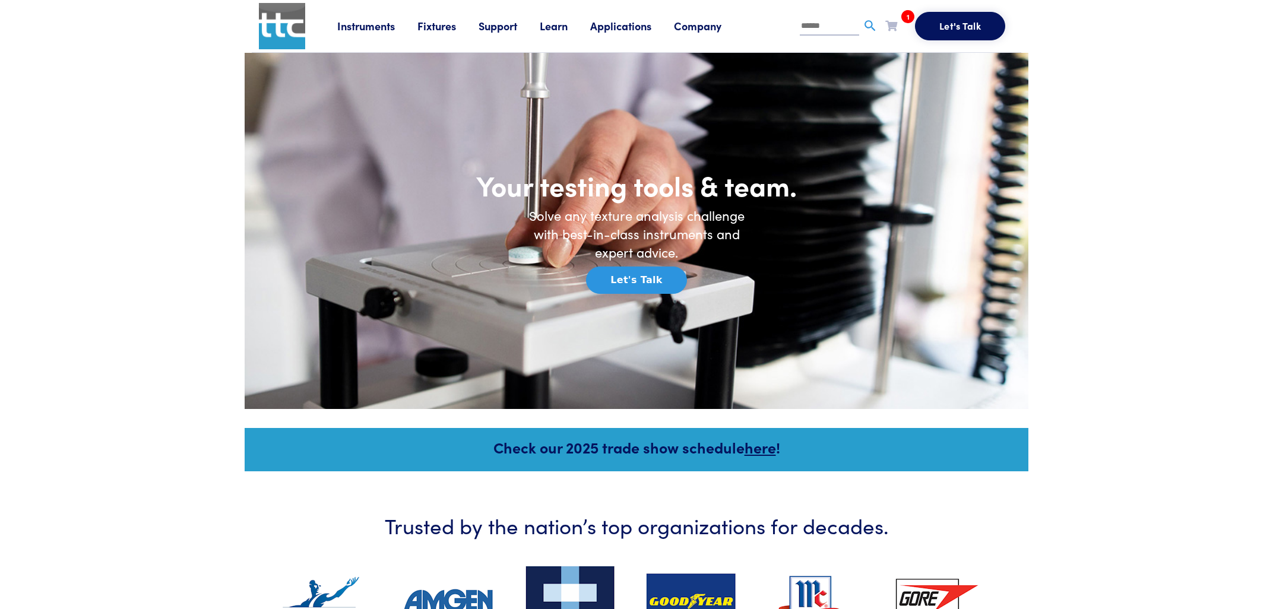
click at [370, 28] on link "Instruments" at bounding box center [377, 25] width 80 height 15
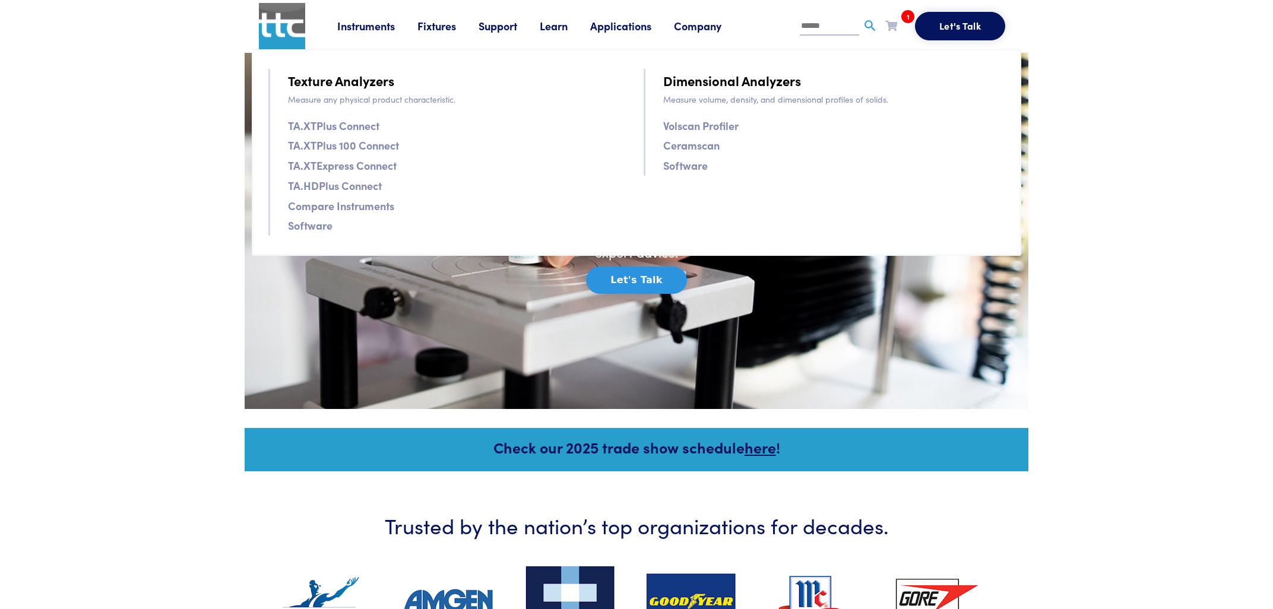
click at [445, 26] on link "Fixtures" at bounding box center [447, 25] width 61 height 15
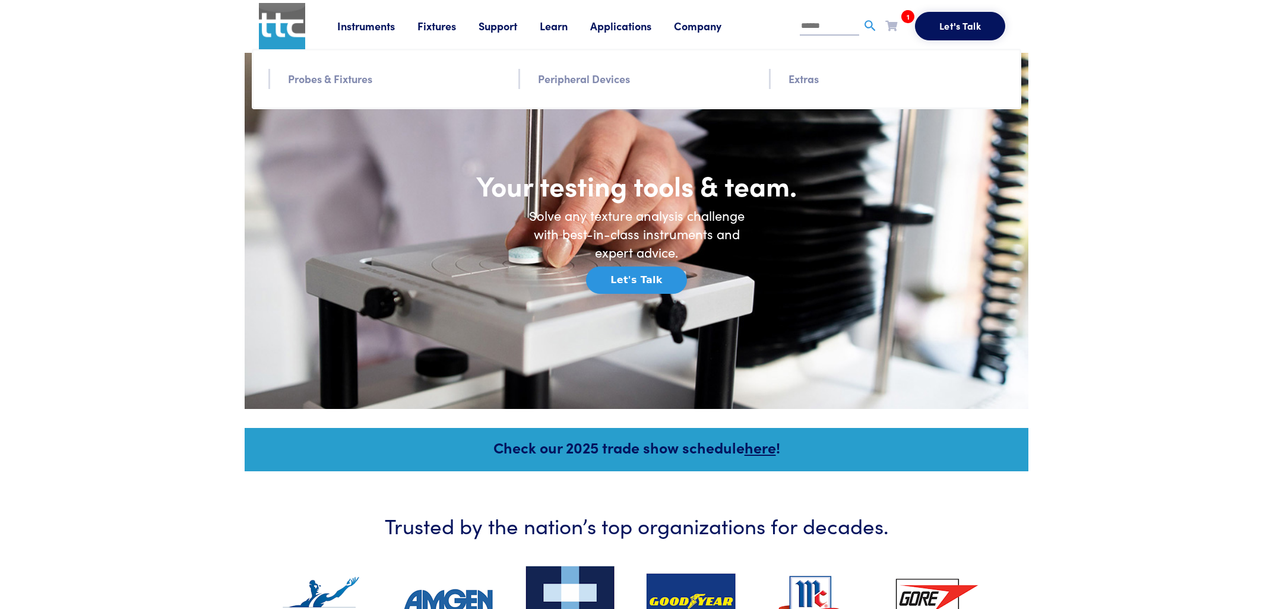
click at [625, 23] on link "Applications" at bounding box center [632, 25] width 84 height 15
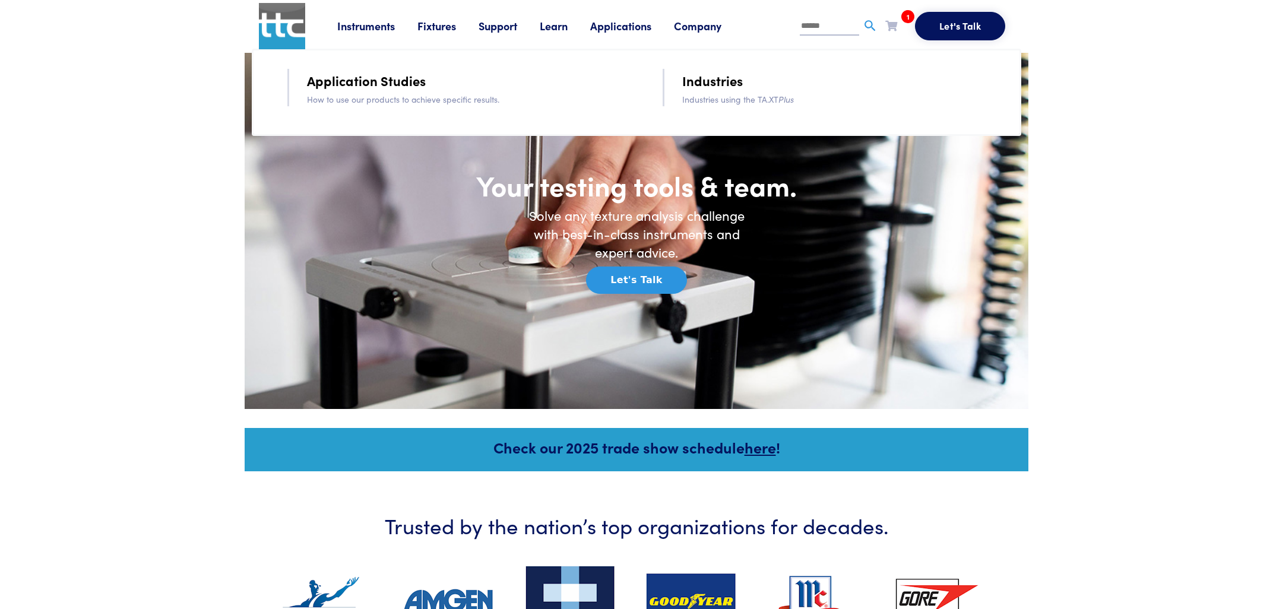
click at [716, 83] on link "Industries" at bounding box center [712, 80] width 61 height 21
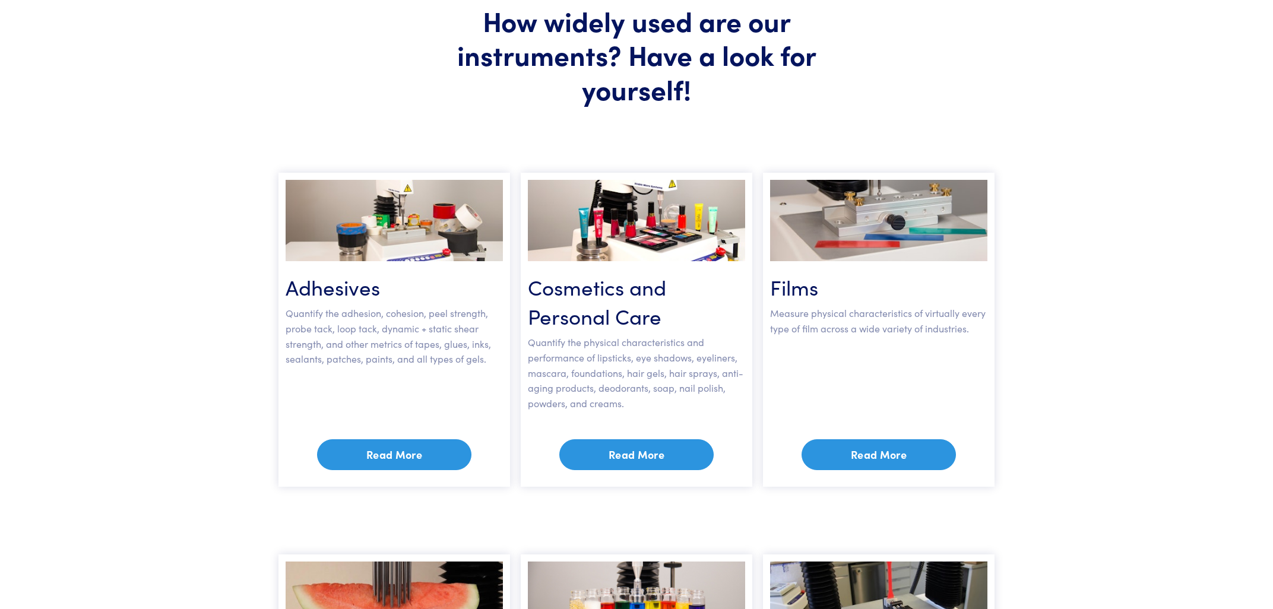
scroll to position [64, 0]
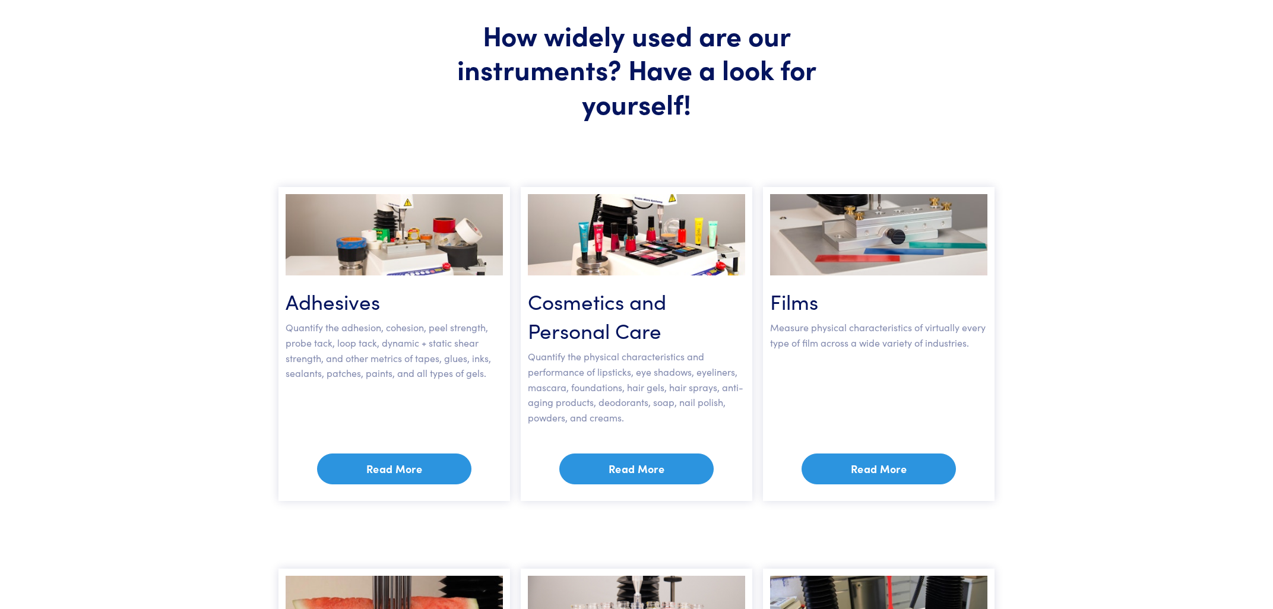
drag, startPoint x: 362, startPoint y: 462, endPoint x: 261, endPoint y: 462, distance: 101.5
click at [360, 462] on link "Read More" at bounding box center [394, 468] width 154 height 31
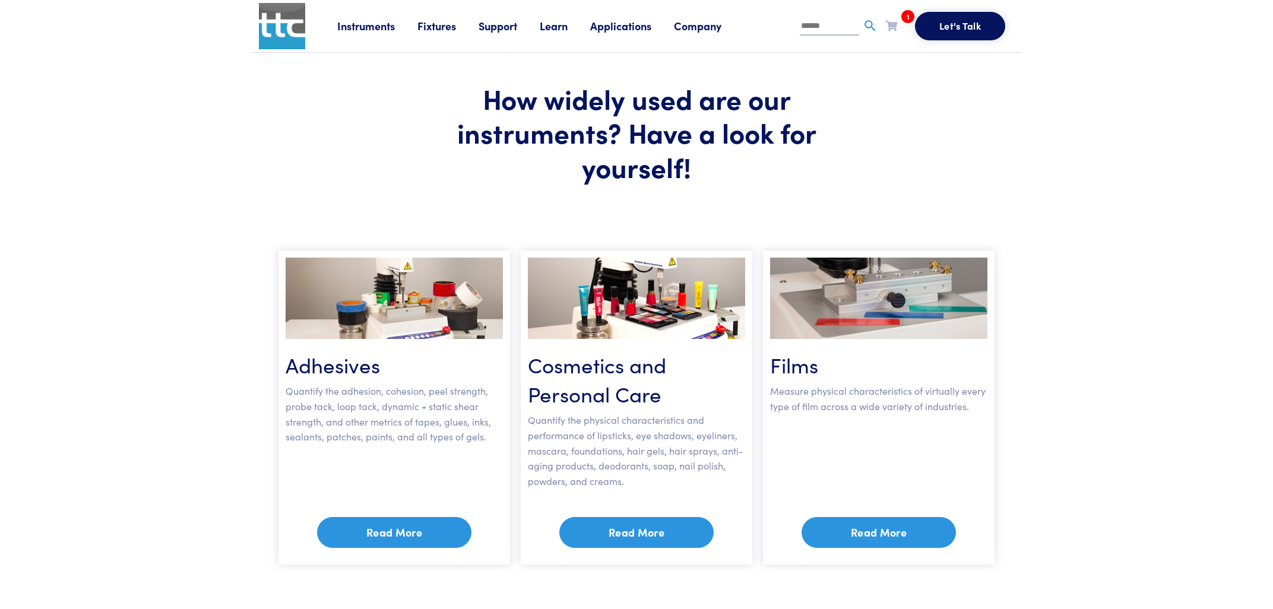
scroll to position [64, 0]
